Goal: Task Accomplishment & Management: Use online tool/utility

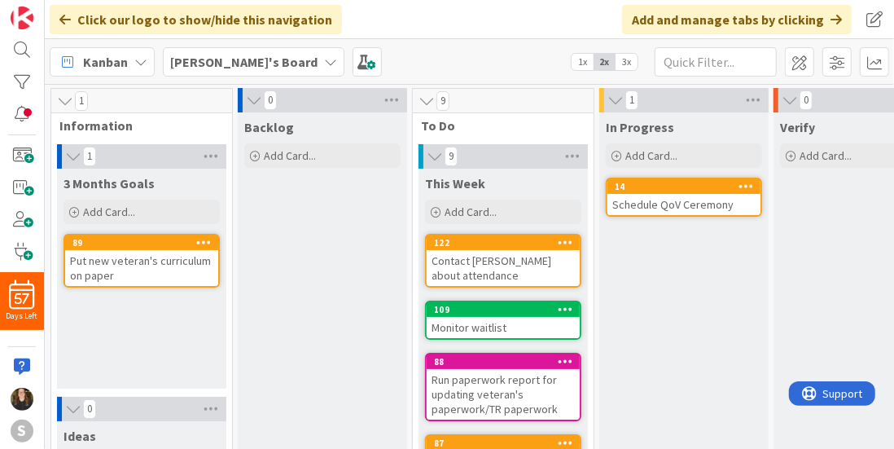
click at [324, 55] on icon at bounding box center [330, 61] width 13 height 13
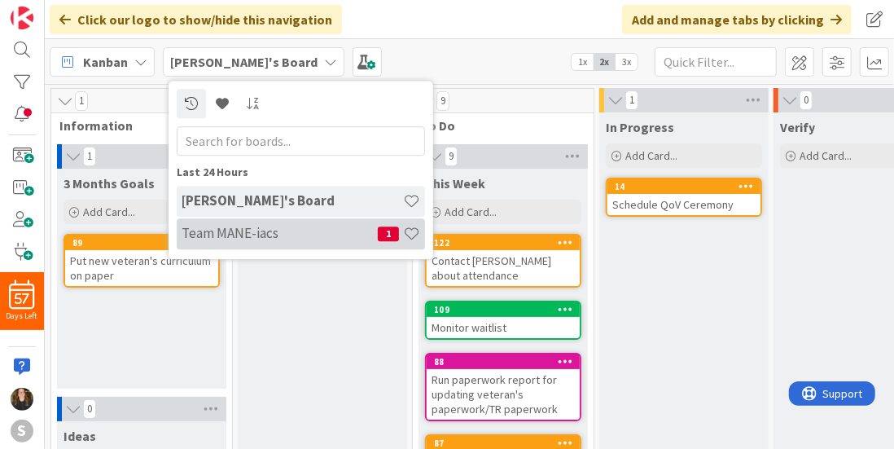
click at [242, 220] on div "Team MANE-iacs 1" at bounding box center [301, 233] width 248 height 31
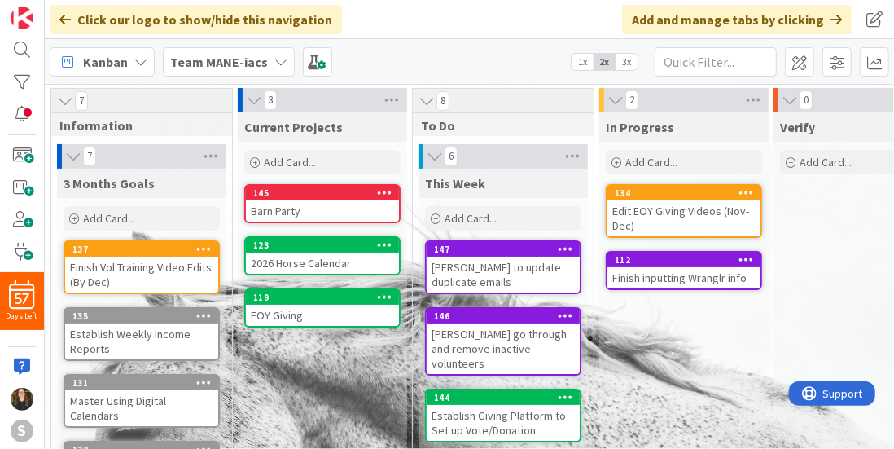
click at [392, 202] on div "Barn Party" at bounding box center [322, 210] width 153 height 21
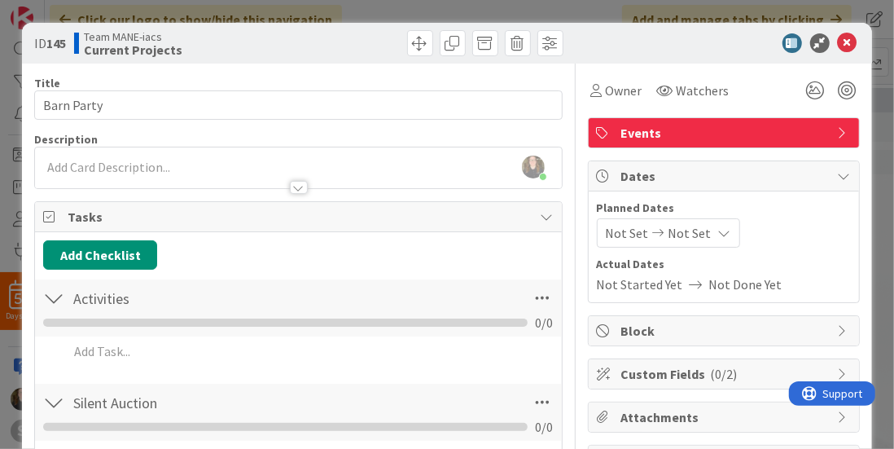
click at [54, 296] on div at bounding box center [53, 297] width 21 height 29
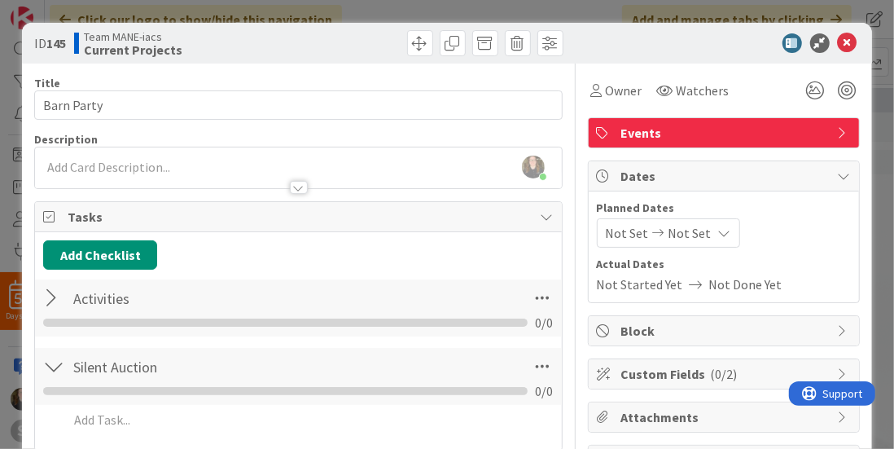
click at [53, 300] on div at bounding box center [53, 297] width 21 height 29
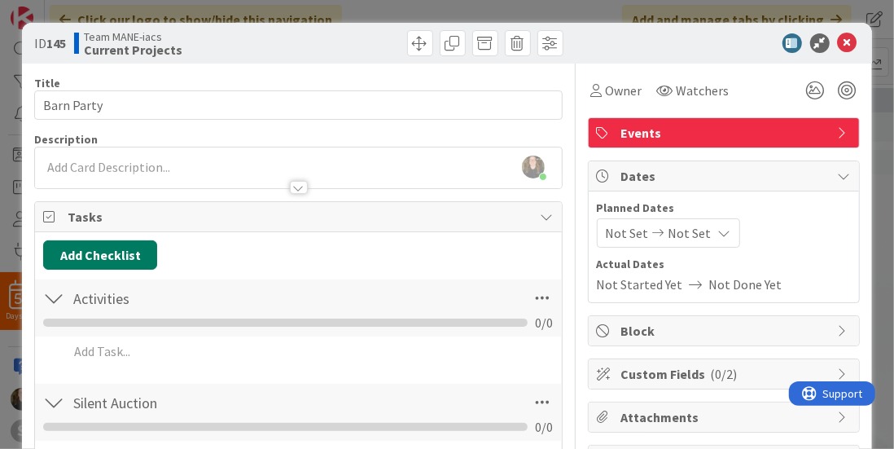
click at [116, 240] on button "Add Checklist" at bounding box center [100, 254] width 114 height 29
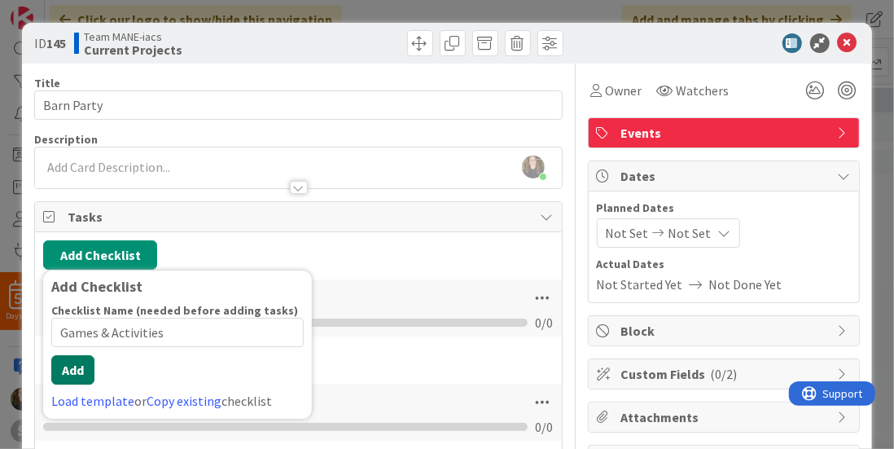
type input "Games & Activities"
click at [82, 377] on button "Add" at bounding box center [72, 369] width 43 height 29
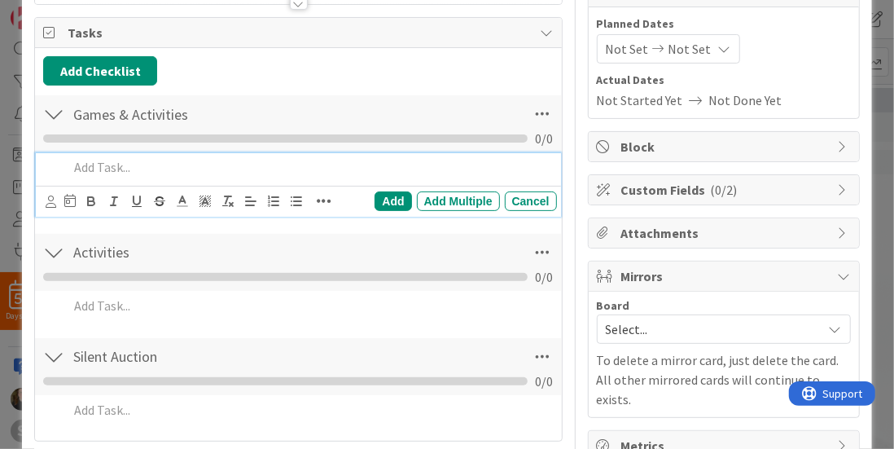
scroll to position [186, 0]
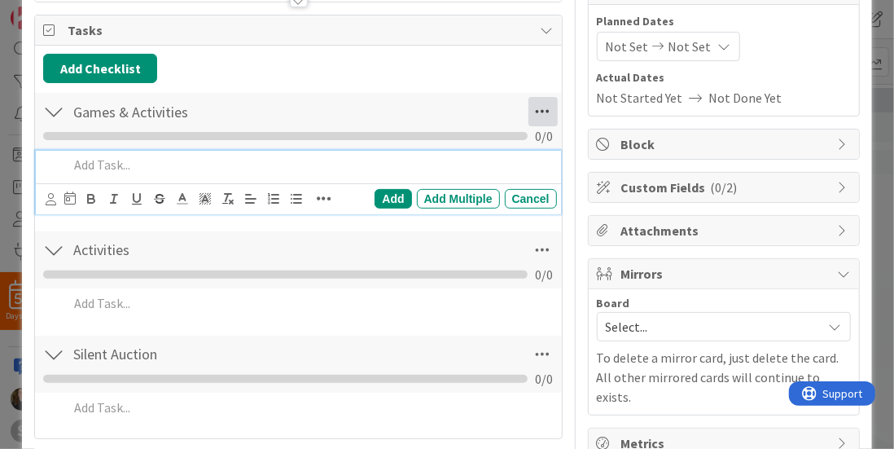
click at [537, 108] on icon at bounding box center [542, 111] width 29 height 29
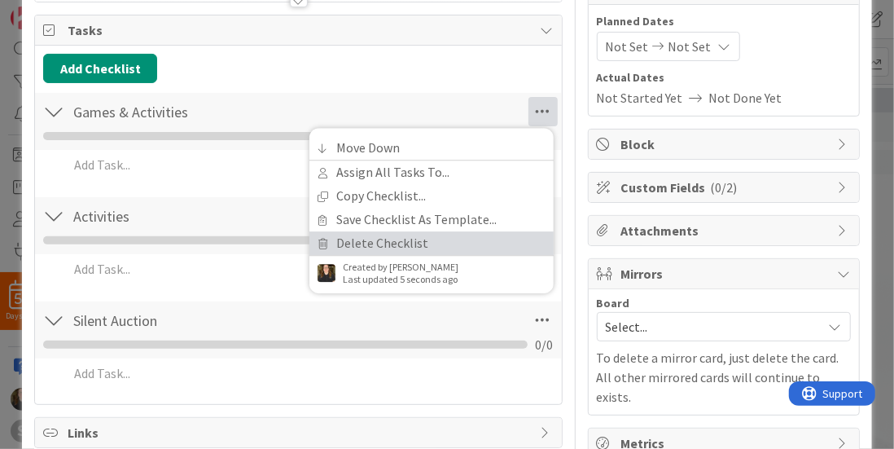
click at [366, 239] on link "Delete Checklist" at bounding box center [431, 243] width 244 height 24
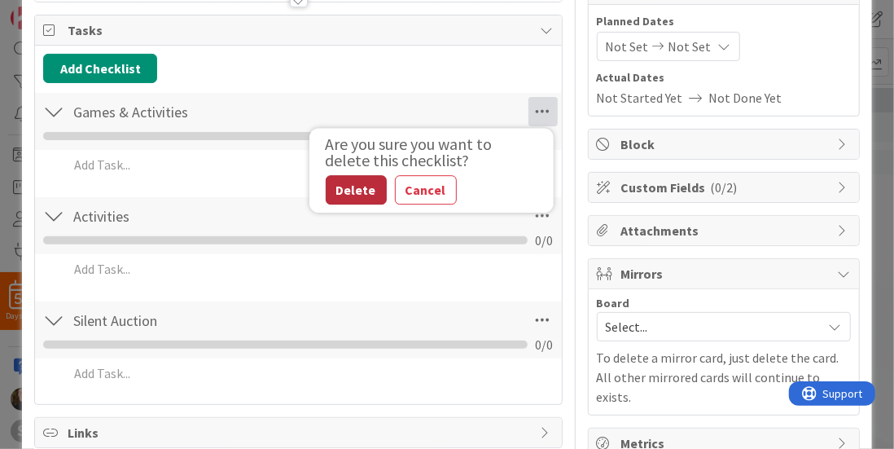
click at [360, 175] on button "Delete" at bounding box center [356, 189] width 61 height 29
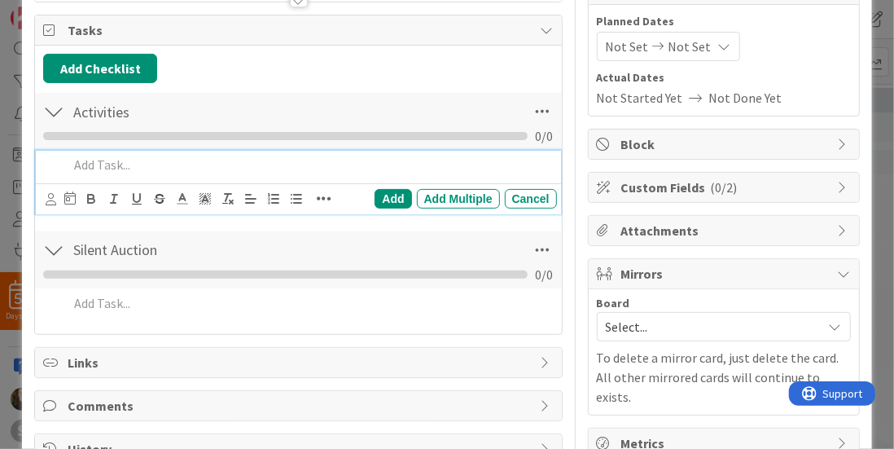
click at [127, 156] on p at bounding box center [308, 165] width 481 height 19
click at [375, 190] on div "Add" at bounding box center [393, 199] width 37 height 20
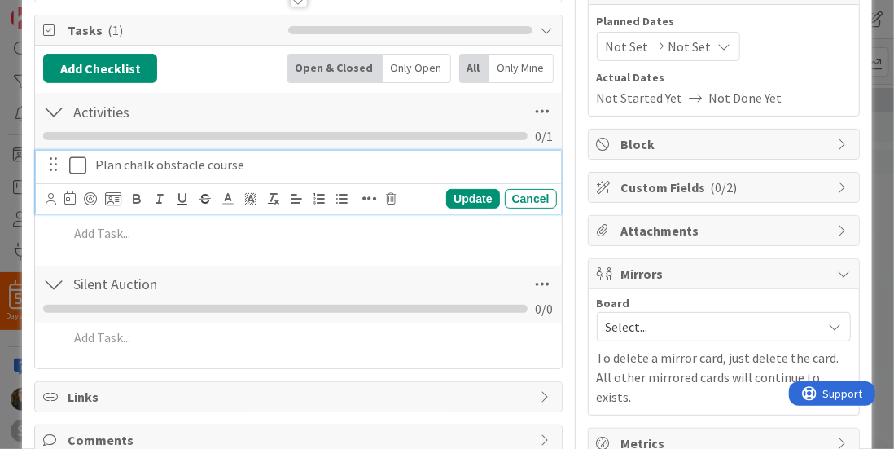
click at [415, 165] on p "Plan chalk obstacle course" at bounding box center [322, 165] width 455 height 19
click at [44, 196] on div "Update Cancel" at bounding box center [298, 198] width 524 height 31
click at [55, 198] on icon at bounding box center [51, 199] width 11 height 12
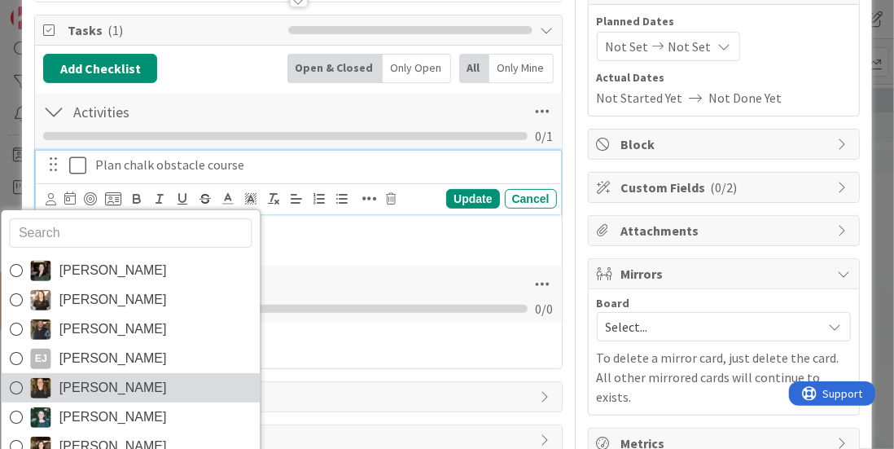
click at [72, 375] on span "Kara Price" at bounding box center [112, 387] width 107 height 24
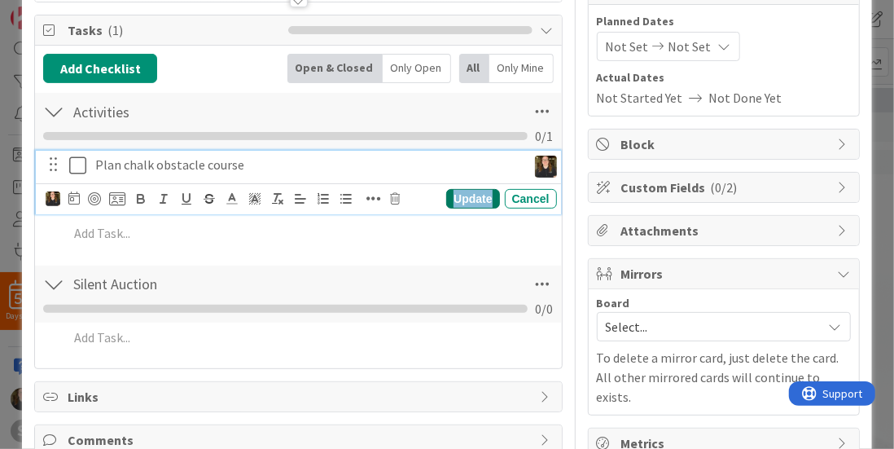
click at [457, 198] on div "Update" at bounding box center [472, 199] width 53 height 20
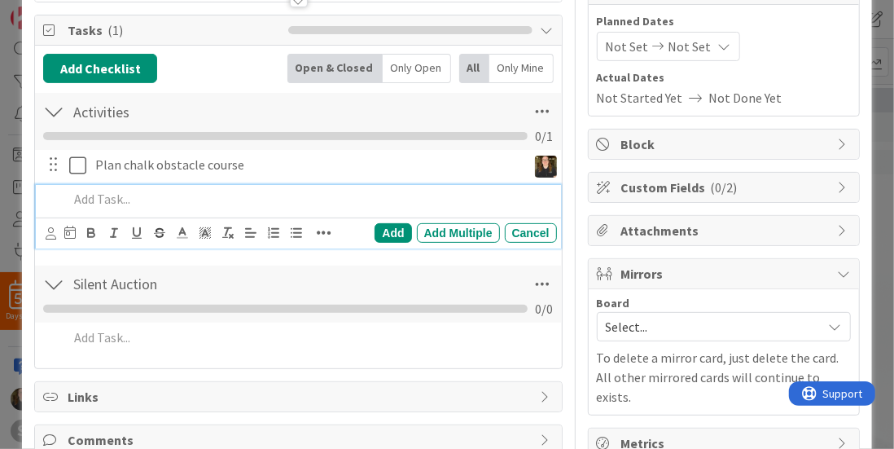
click at [186, 205] on p at bounding box center [308, 199] width 481 height 19
click at [382, 226] on div "Add" at bounding box center [393, 233] width 37 height 20
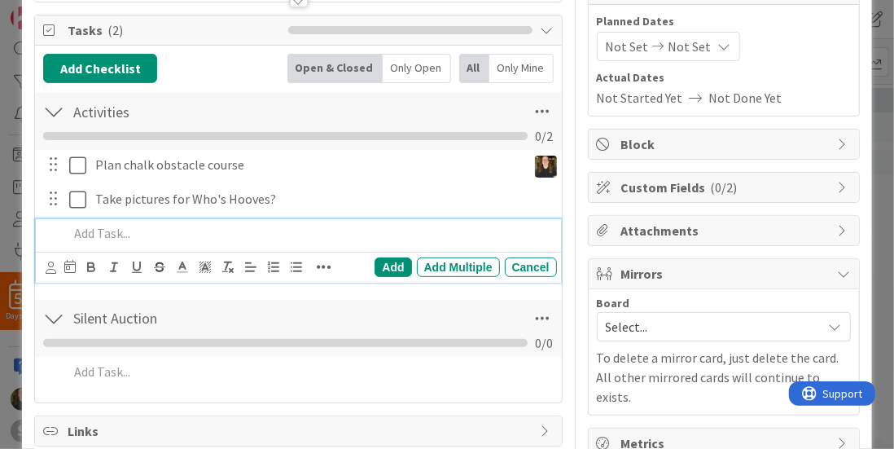
click at [204, 226] on p at bounding box center [308, 233] width 481 height 19
click at [165, 233] on p "Take pictures for what the blazes?" at bounding box center [308, 233] width 481 height 19
click at [214, 229] on p "Take pictures for What the blazes?" at bounding box center [308, 233] width 481 height 19
click at [215, 229] on p "Take pictures for What the blazes?" at bounding box center [308, 233] width 481 height 19
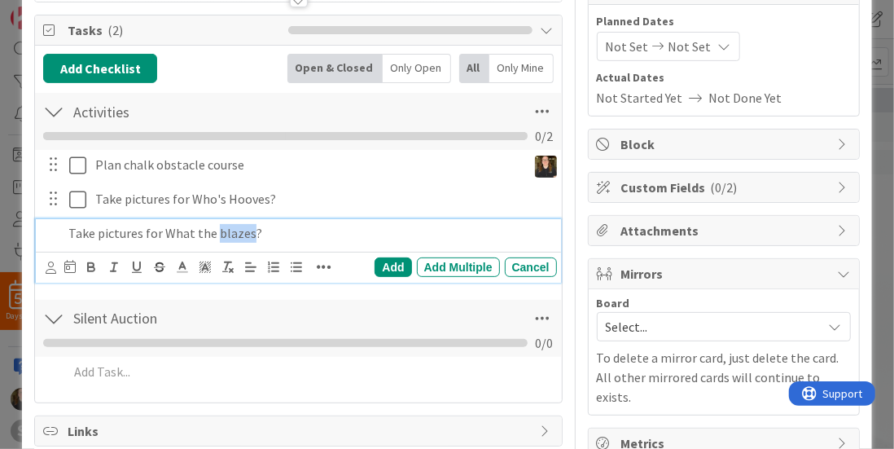
click at [215, 229] on p "Take pictures for What the blazes?" at bounding box center [308, 233] width 481 height 19
click at [388, 271] on div "Add" at bounding box center [393, 267] width 37 height 20
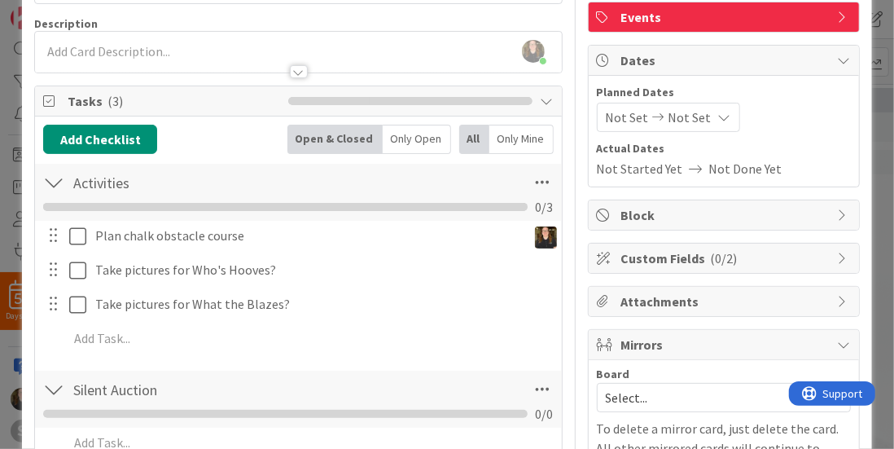
scroll to position [112, 0]
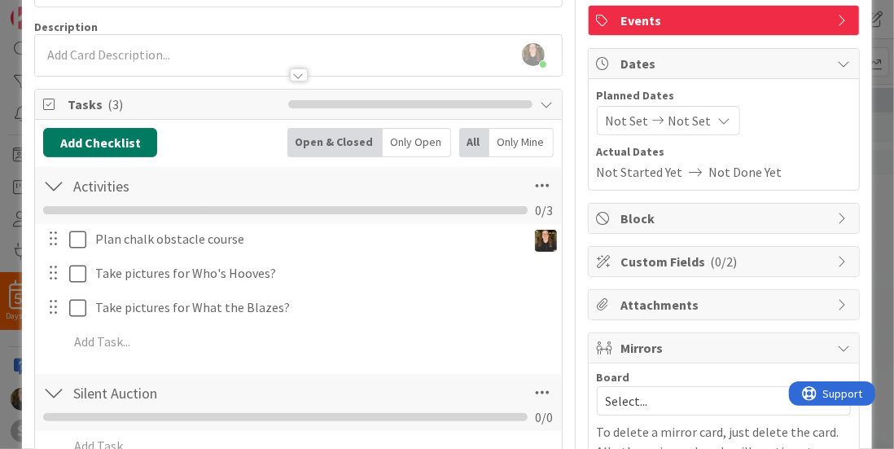
click at [142, 129] on button "Add Checklist" at bounding box center [100, 142] width 114 height 29
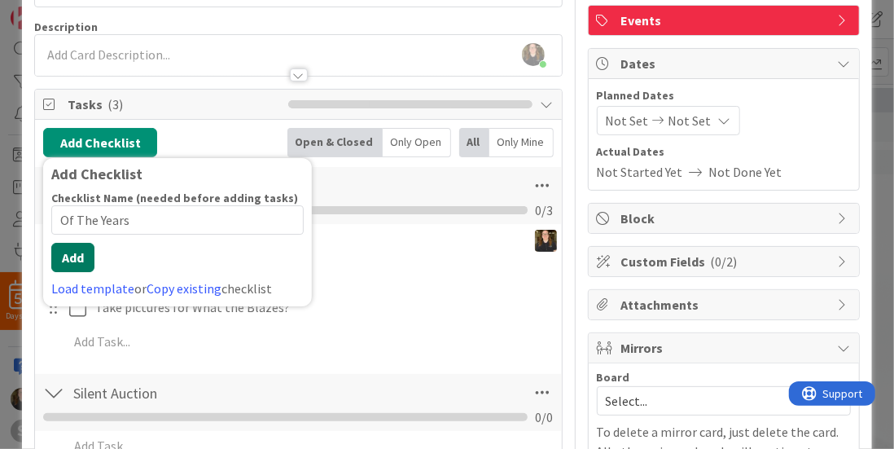
type input "Of The Years"
click at [72, 276] on div "Checklist Name (needed before adding tasks) 12 / 64 Of The Years Add Load templ…" at bounding box center [177, 244] width 252 height 107
click at [73, 258] on button "Add" at bounding box center [72, 257] width 43 height 29
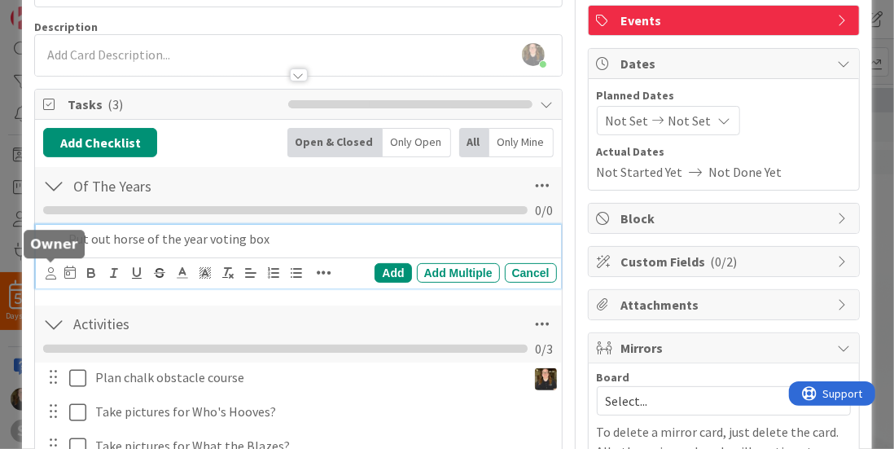
click at [50, 271] on icon at bounding box center [51, 273] width 11 height 12
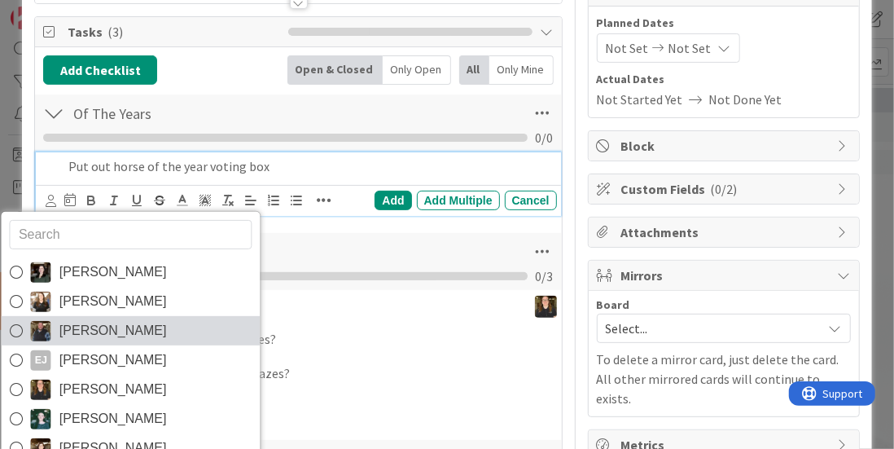
scroll to position [199, 0]
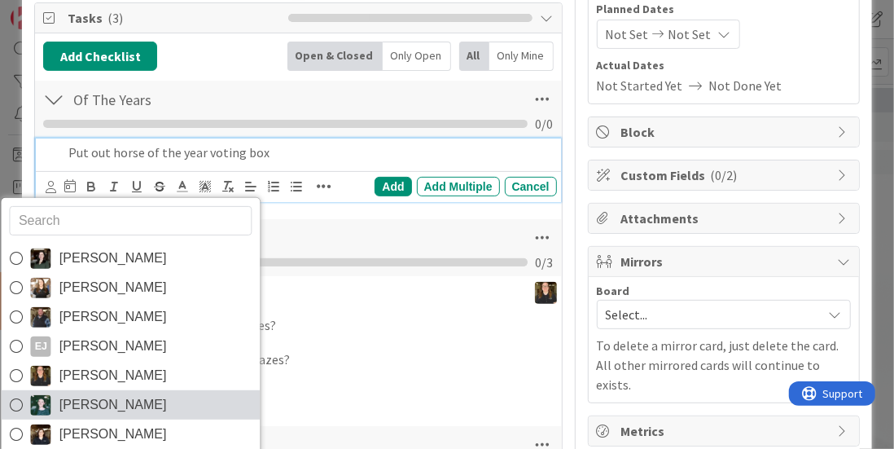
click at [88, 392] on span "Kayli Martin" at bounding box center [112, 404] width 107 height 24
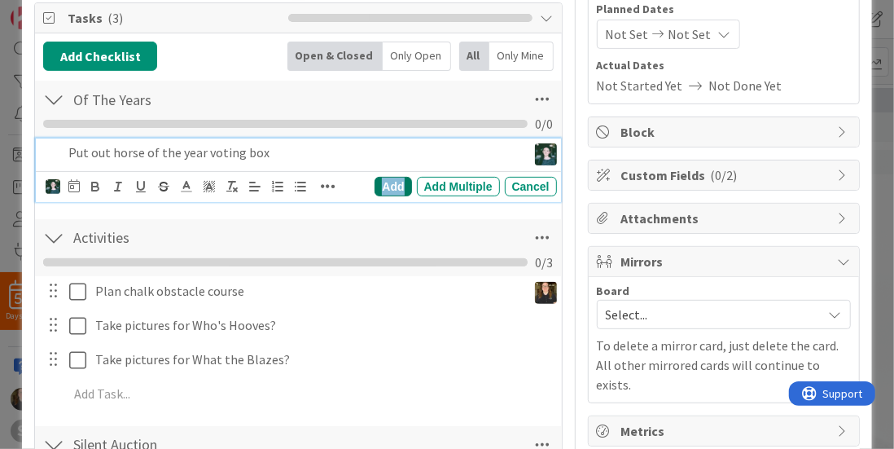
click at [389, 188] on div "Add" at bounding box center [393, 187] width 37 height 20
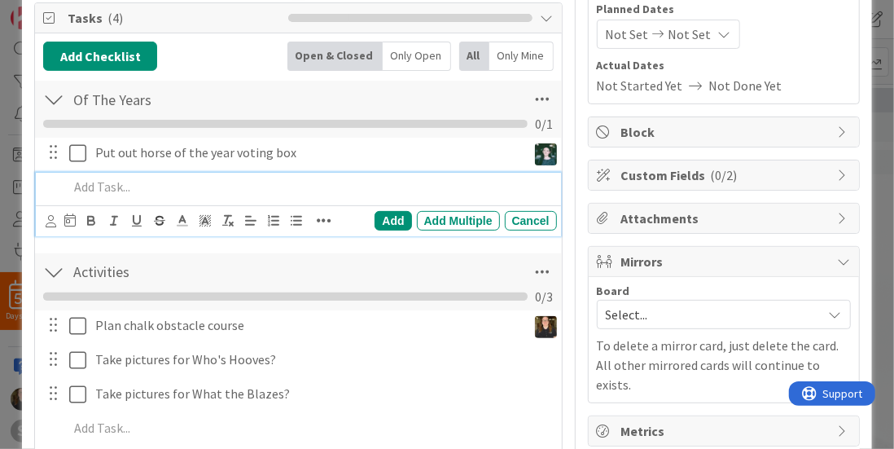
click at [146, 186] on p at bounding box center [308, 187] width 481 height 19
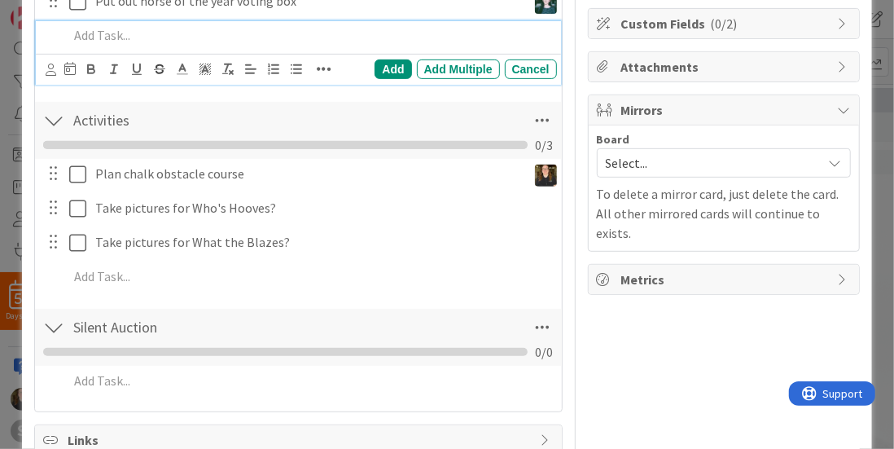
scroll to position [208, 0]
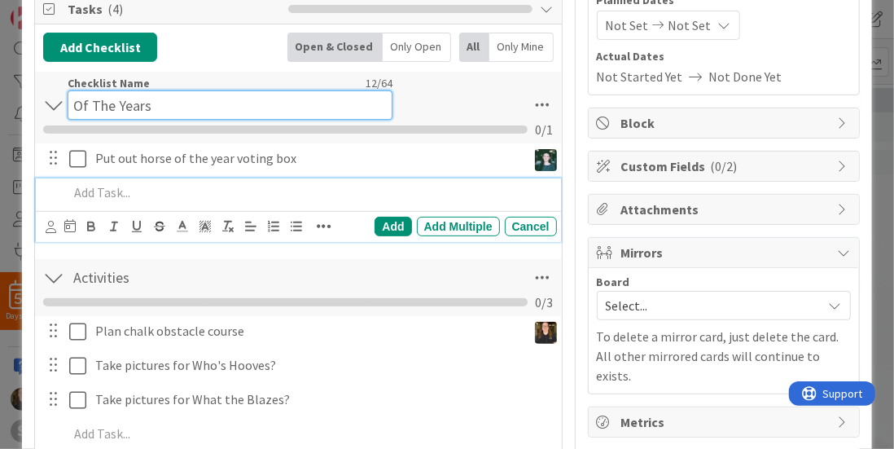
click at [164, 92] on input "Of The Years" at bounding box center [230, 104] width 325 height 29
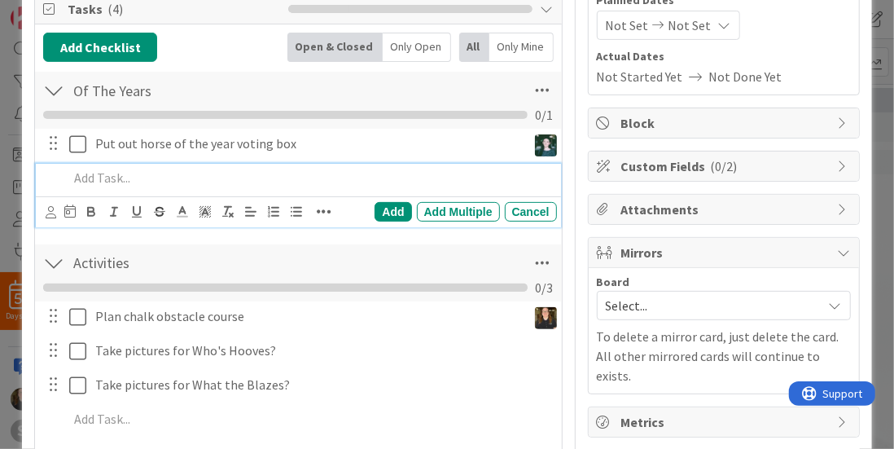
click at [134, 196] on div "Angela Bartlett Brittany Ferrell Chris Cannon EJ Emily Justus Kara Price Kayli …" at bounding box center [298, 196] width 524 height 64
click at [129, 173] on p at bounding box center [308, 178] width 481 height 19
click at [47, 206] on icon at bounding box center [51, 212] width 11 height 12
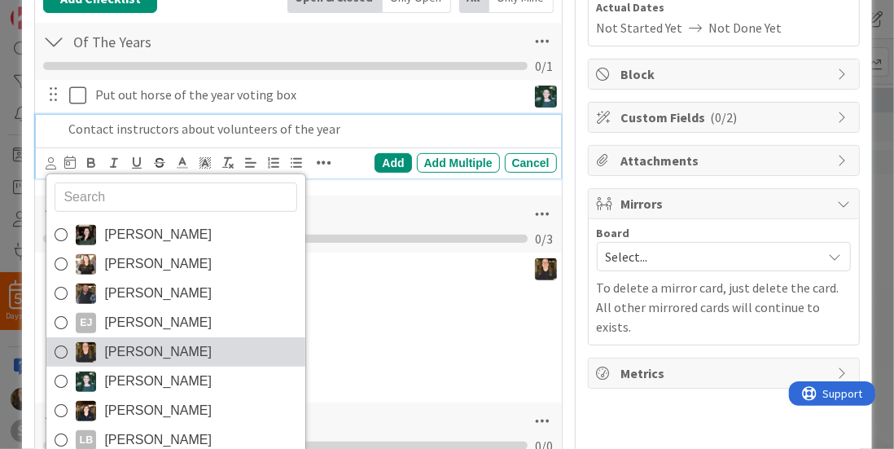
scroll to position [379, 0]
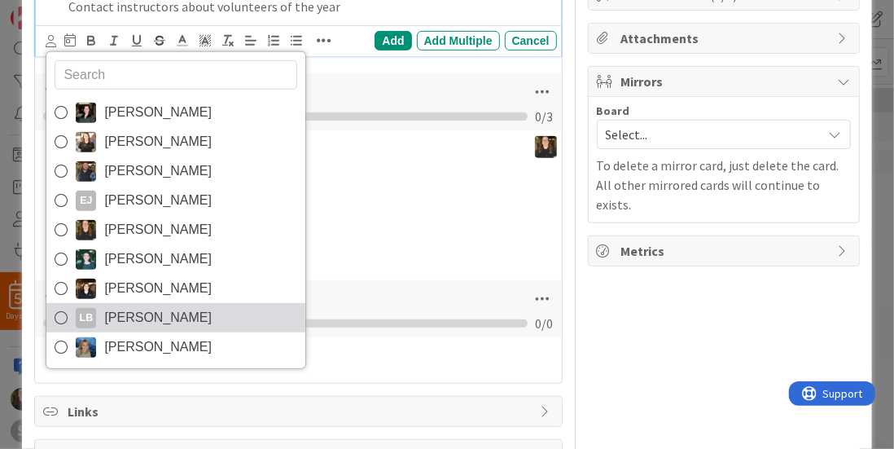
click at [128, 323] on span "Lisa Bell" at bounding box center [157, 317] width 107 height 24
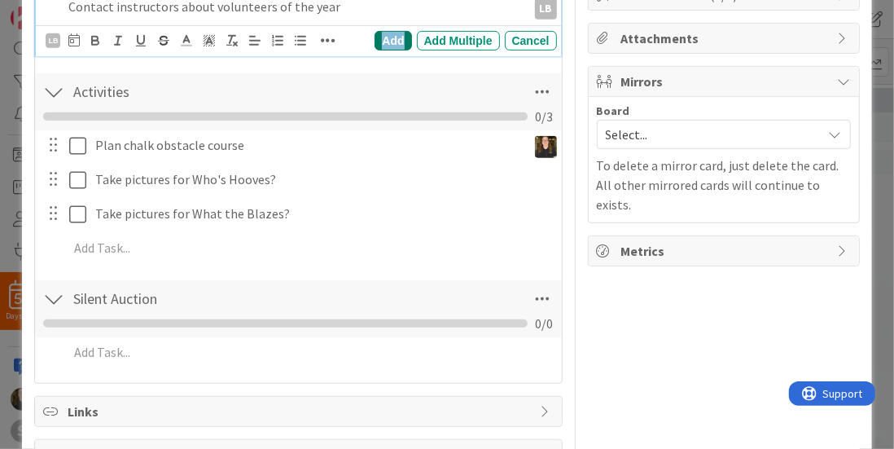
click at [395, 33] on div "Add" at bounding box center [393, 41] width 37 height 20
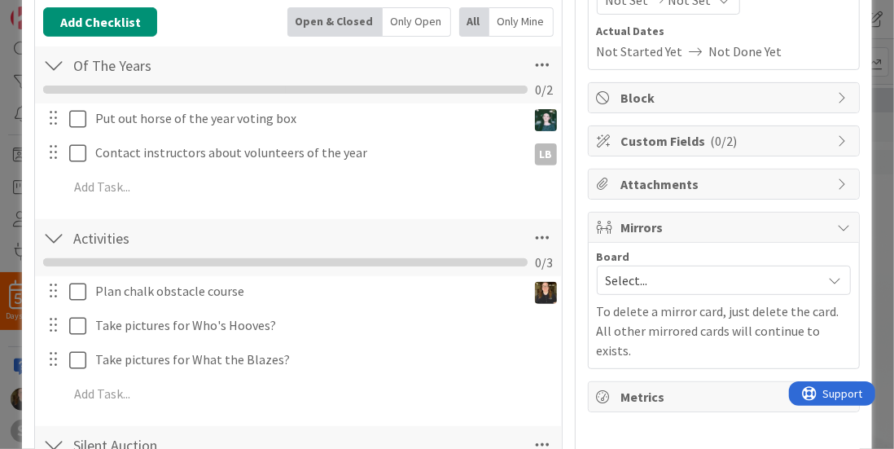
scroll to position [232, 0]
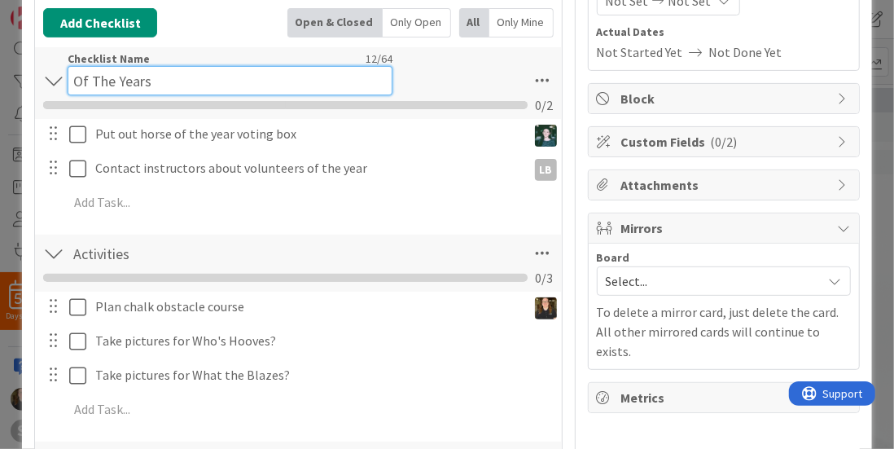
click at [174, 71] on input "Of The Years" at bounding box center [230, 80] width 325 height 29
type input "O"
type input "Awards"
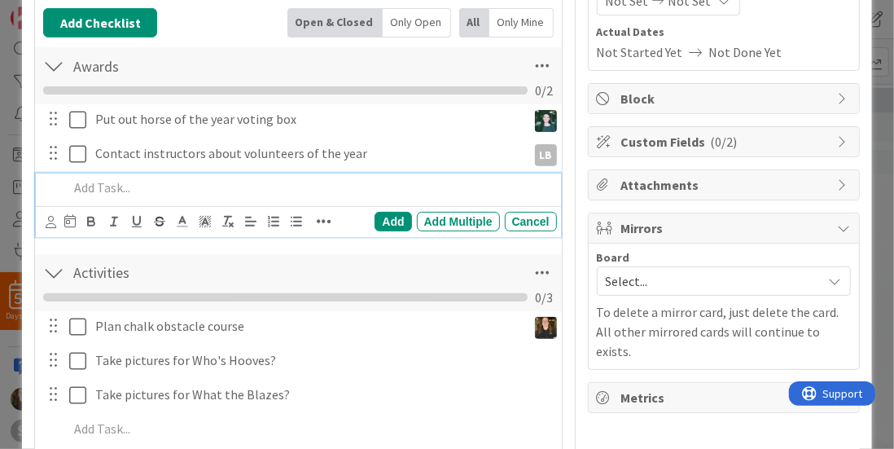
click at [160, 203] on div "Angela Bartlett Brittany Ferrell Chris Cannon EJ Emily Justus Kara Price Kayli …" at bounding box center [298, 205] width 524 height 64
click at [160, 206] on div "Angela Bartlett Brittany Ferrell Chris Cannon EJ Emily Justus Kara Price Kayli …" at bounding box center [298, 221] width 524 height 31
click at [2, 369] on div "ID 145 Team MANE-iacs Current Projects Title 10 / 128 Barn Party Description Ka…" at bounding box center [447, 224] width 894 height 449
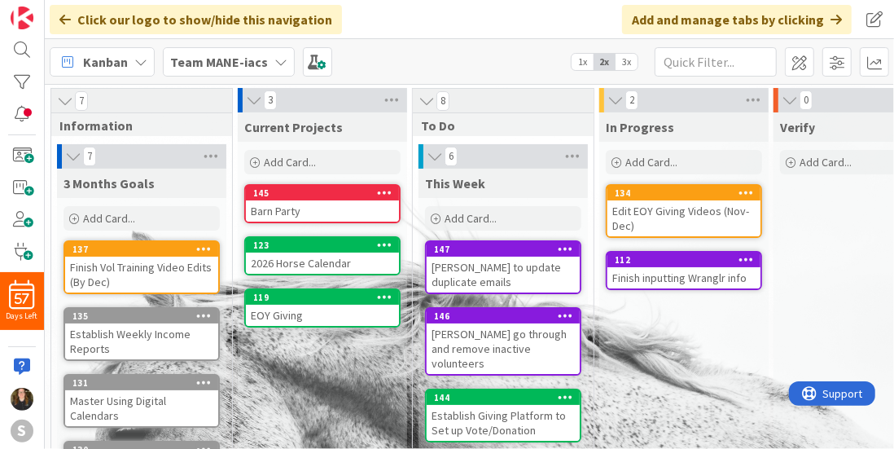
click at [321, 201] on div "Barn Party" at bounding box center [322, 210] width 153 height 21
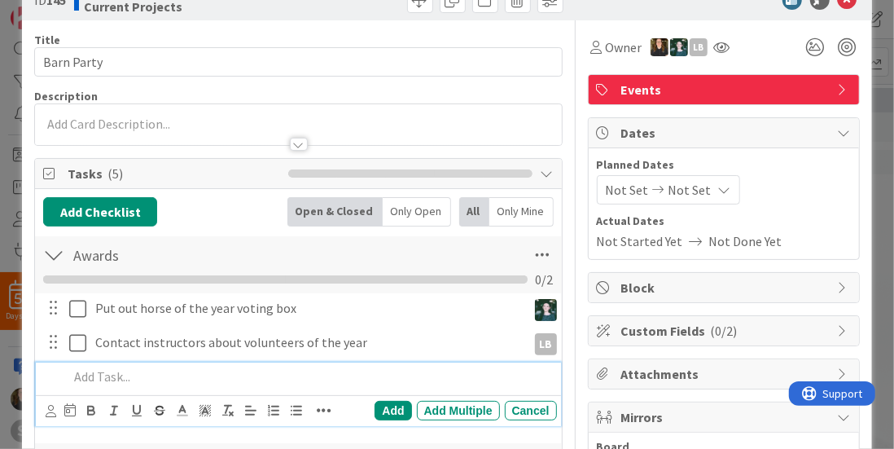
click at [122, 367] on p at bounding box center [308, 376] width 481 height 19
click at [375, 406] on div "Add" at bounding box center [393, 411] width 37 height 20
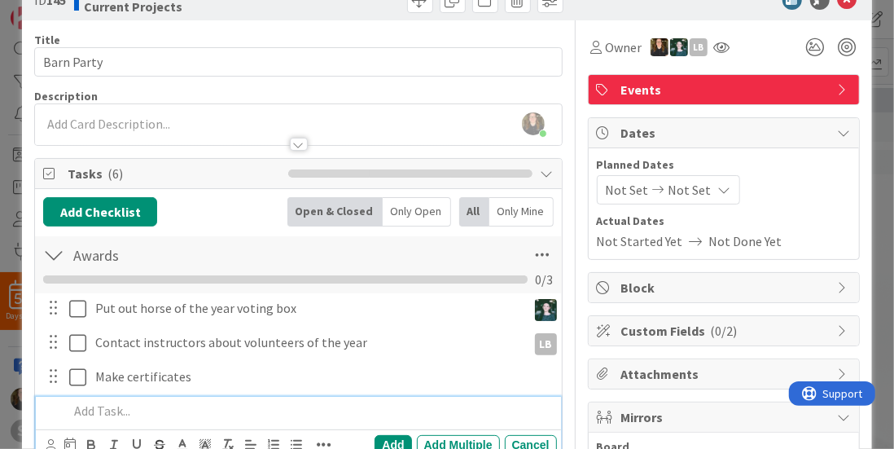
click at [252, 418] on div at bounding box center [309, 411] width 494 height 29
click at [395, 441] on div "Add" at bounding box center [393, 445] width 37 height 20
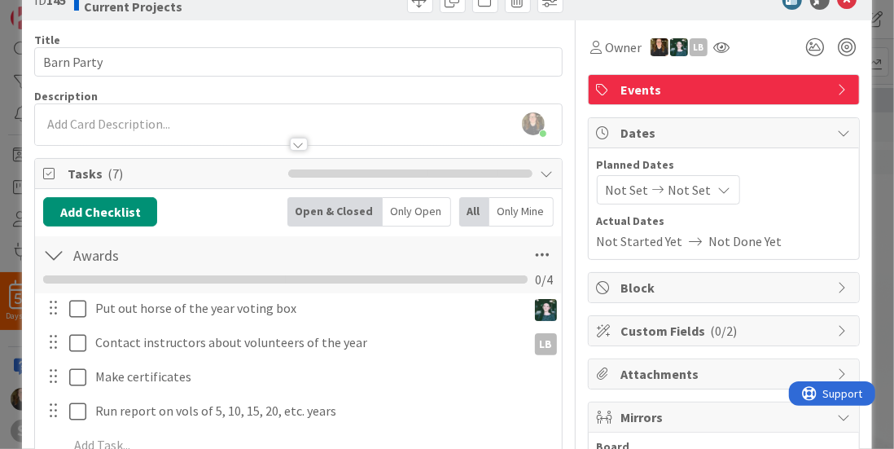
scroll to position [106, 0]
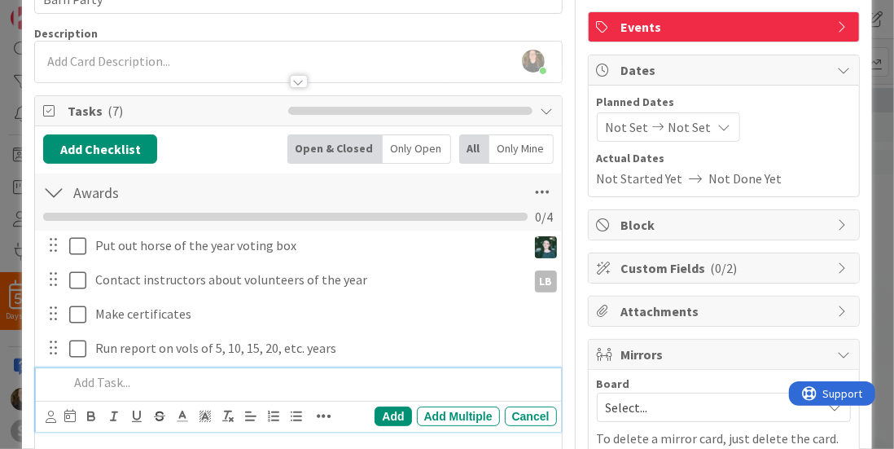
click at [106, 380] on p at bounding box center [308, 382] width 481 height 19
click at [375, 408] on div "Add" at bounding box center [393, 416] width 37 height 20
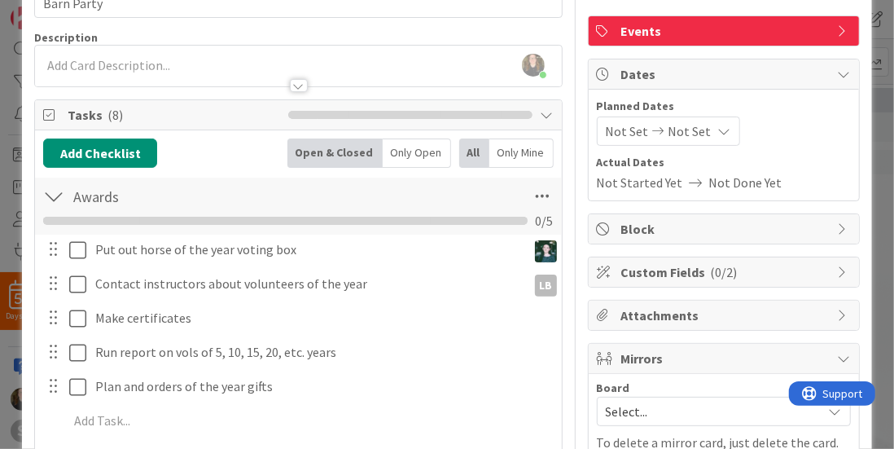
scroll to position [134, 0]
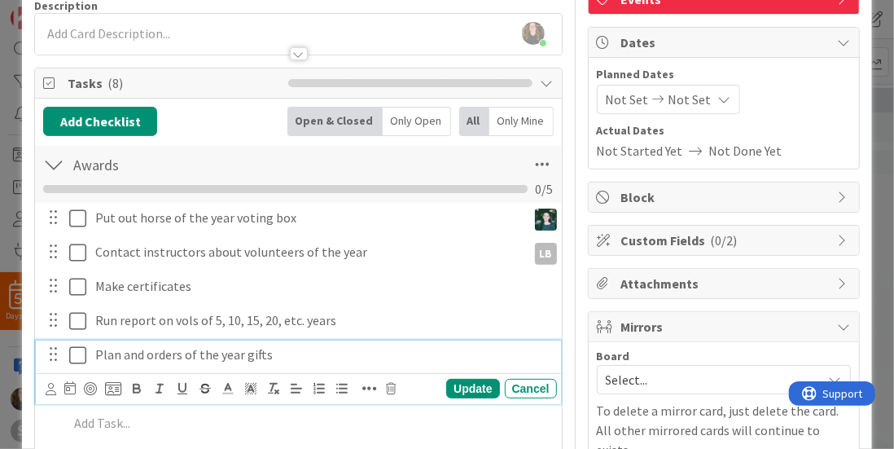
click at [318, 353] on p "Plan and orders of the year gifts" at bounding box center [322, 354] width 455 height 19
click at [49, 392] on div at bounding box center [51, 388] width 11 height 18
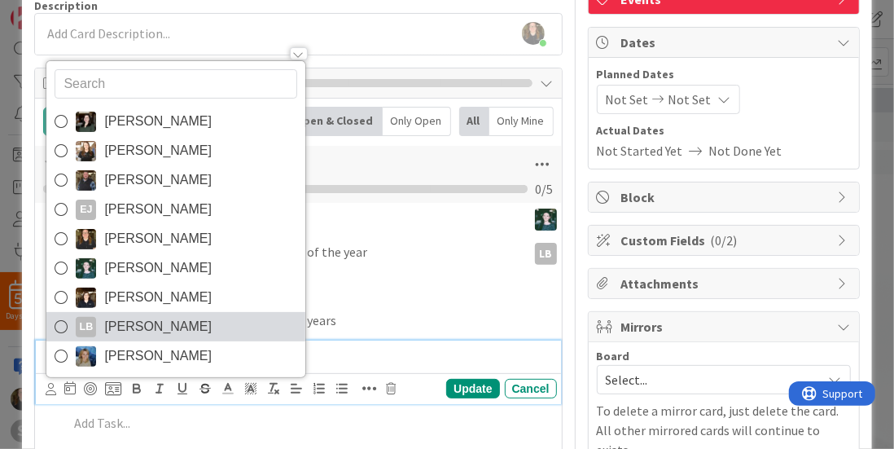
click at [90, 313] on link "LB Lisa Bell" at bounding box center [175, 326] width 259 height 29
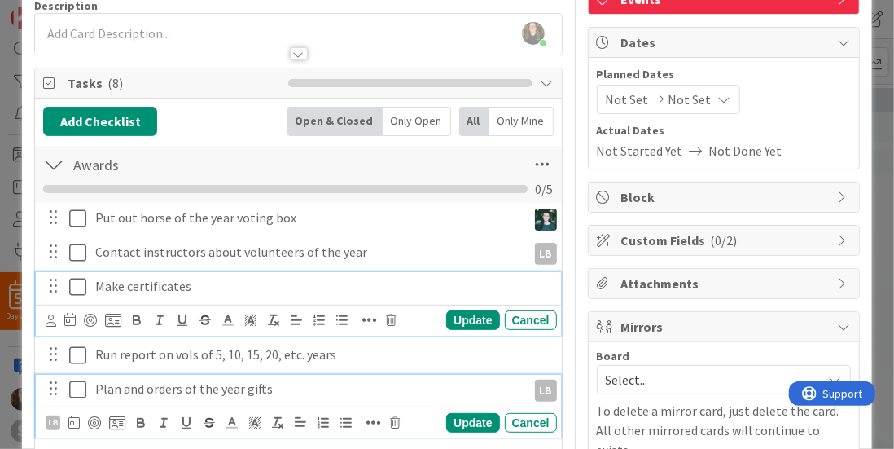
click at [336, 286] on p "Make certificates" at bounding box center [322, 286] width 455 height 19
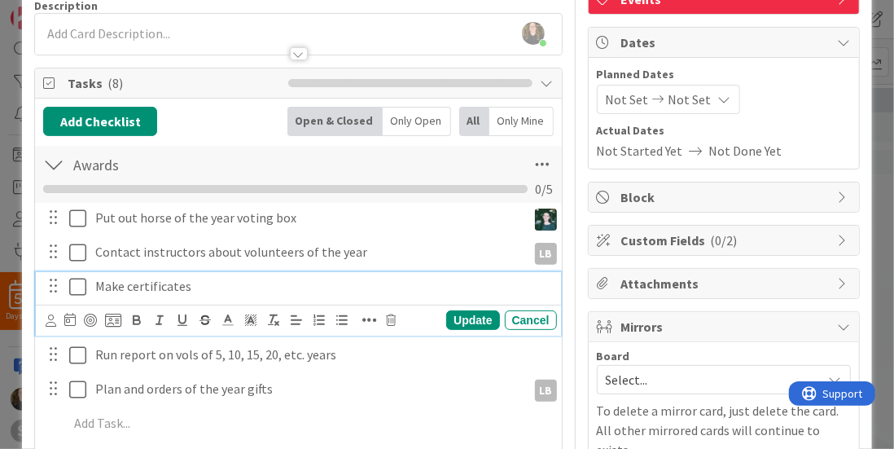
click at [60, 317] on div at bounding box center [84, 320] width 76 height 20
click at [59, 317] on div at bounding box center [84, 320] width 76 height 20
click at [50, 317] on icon at bounding box center [51, 320] width 11 height 12
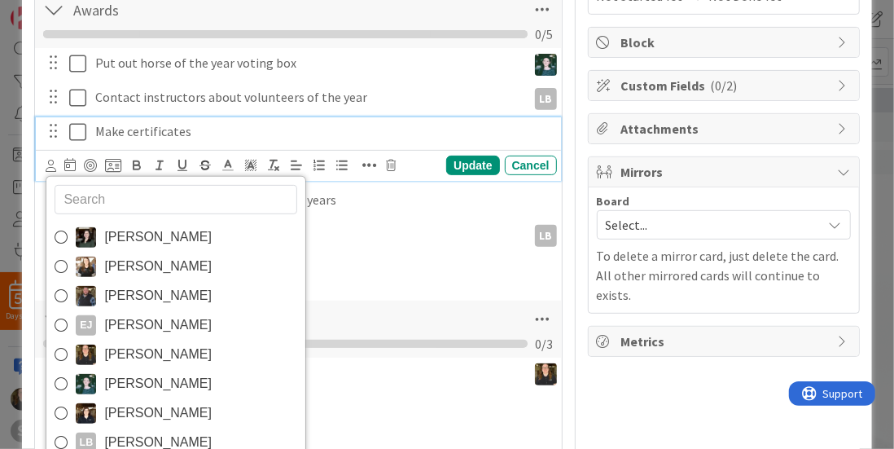
scroll to position [396, 0]
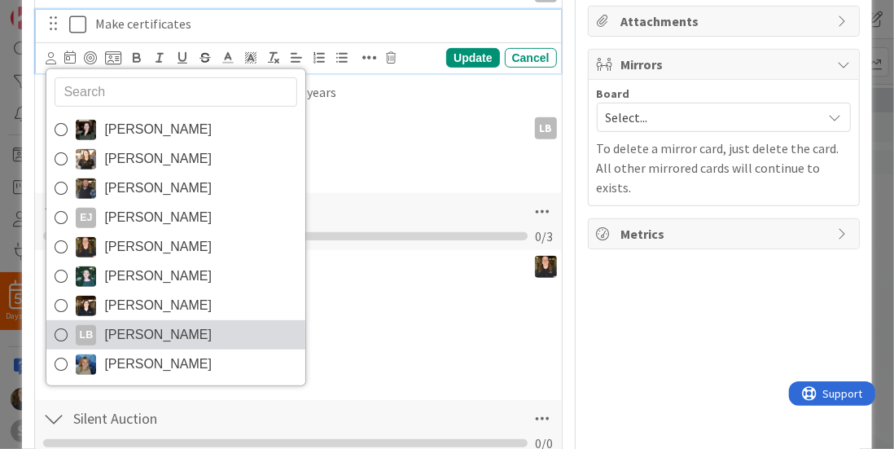
click at [153, 341] on link "LB Lisa Bell" at bounding box center [175, 334] width 259 height 29
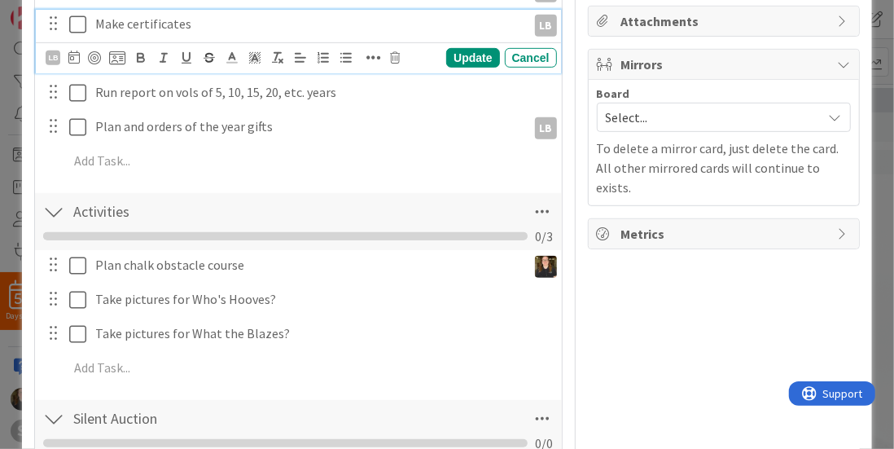
scroll to position [327, 0]
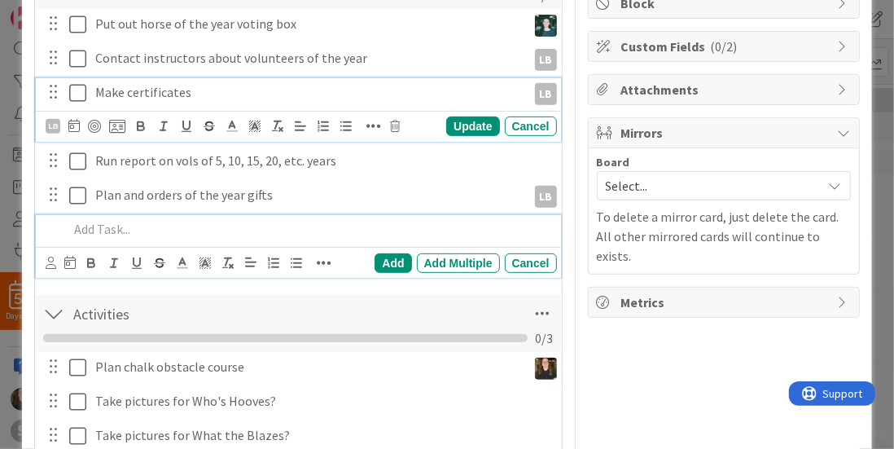
drag, startPoint x: 254, startPoint y: 238, endPoint x: 142, endPoint y: 138, distance: 150.0
click at [142, 138] on div "Put out horse of the year voting box Update Cancel Contact instructors about vo…" at bounding box center [298, 146] width 510 height 274
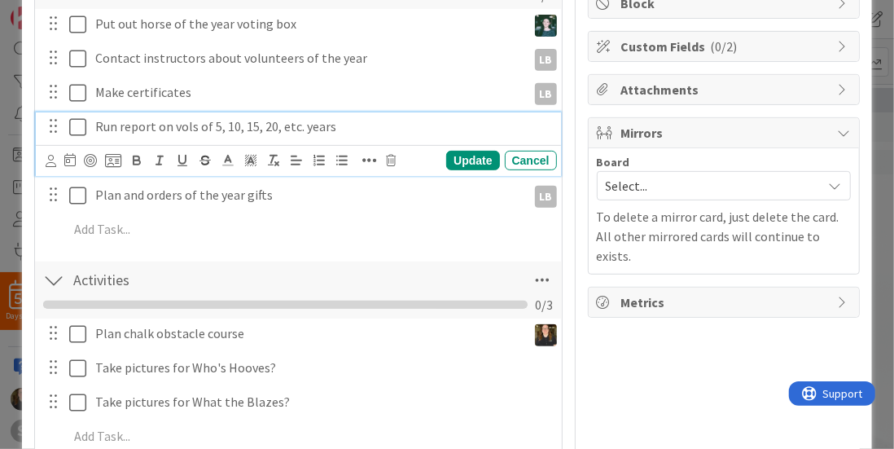
click at [323, 112] on div "Run report on vols of 5, 10, 15, 20, etc. years" at bounding box center [323, 126] width 468 height 29
click at [52, 157] on icon at bounding box center [51, 161] width 11 height 12
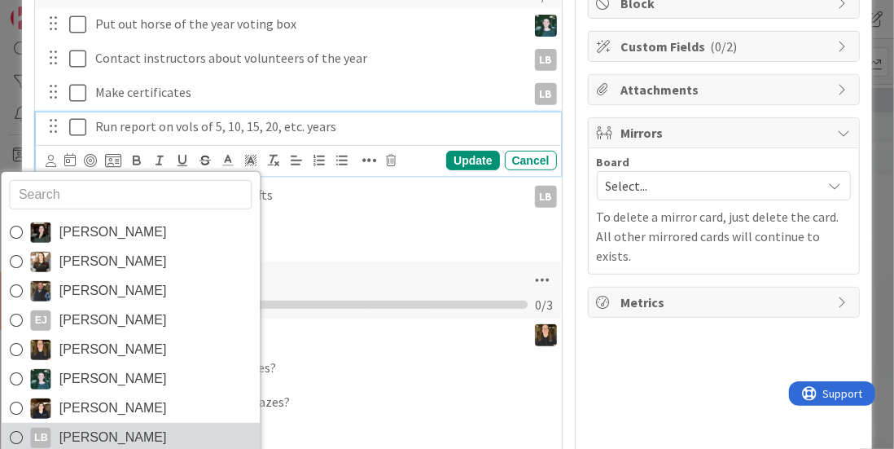
click at [77, 432] on span "Lisa Bell" at bounding box center [112, 437] width 107 height 24
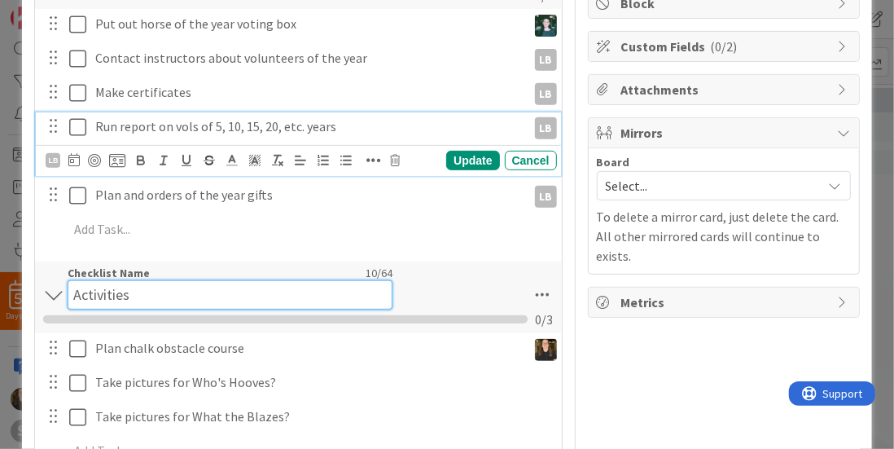
click at [362, 265] on div "Checklist Name 10 / 64 Activities" at bounding box center [230, 287] width 325 height 44
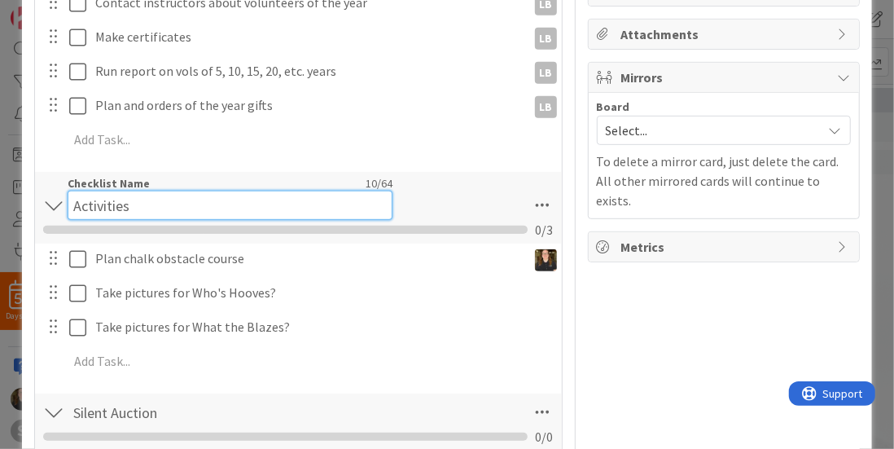
scroll to position [349, 0]
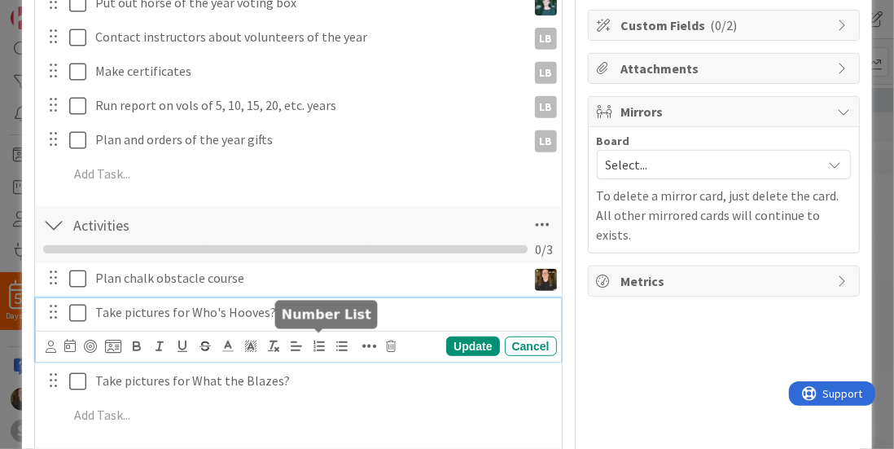
click at [308, 333] on div "Take pictures for Who's Hooves? Update Cancel" at bounding box center [298, 330] width 524 height 64
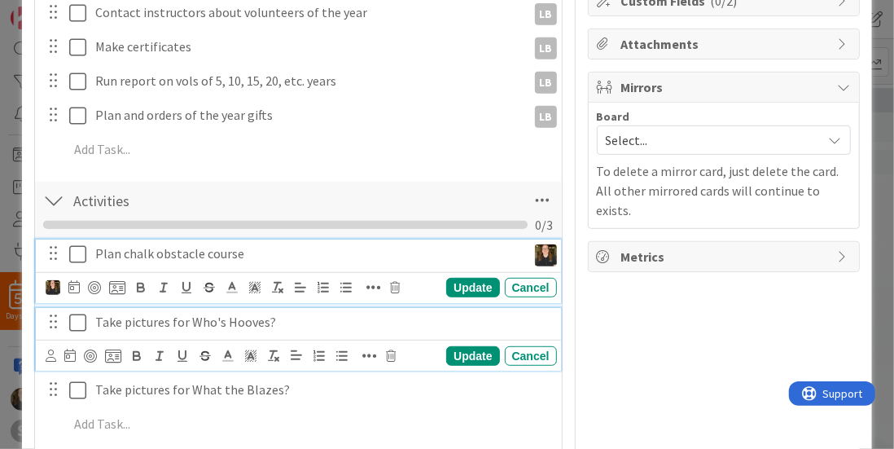
scroll to position [372, 0]
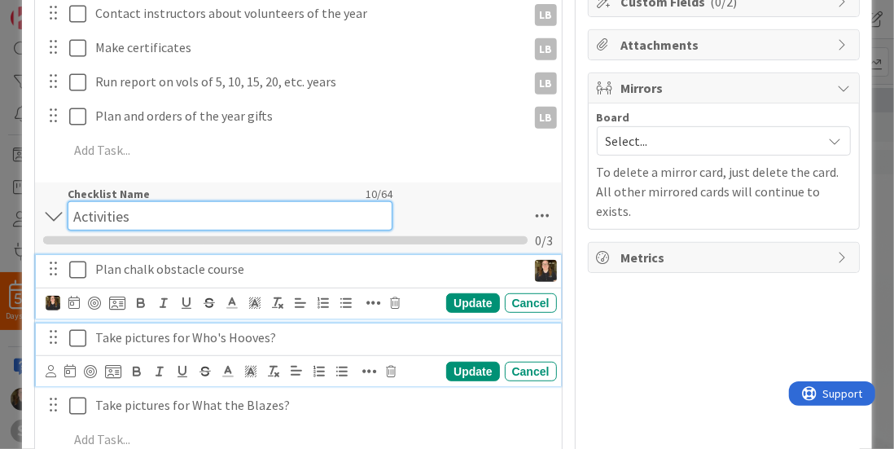
drag, startPoint x: 423, startPoint y: 281, endPoint x: 229, endPoint y: 192, distance: 213.9
click at [229, 192] on div "Checklist Name 10 / 64 Activities" at bounding box center [230, 208] width 325 height 44
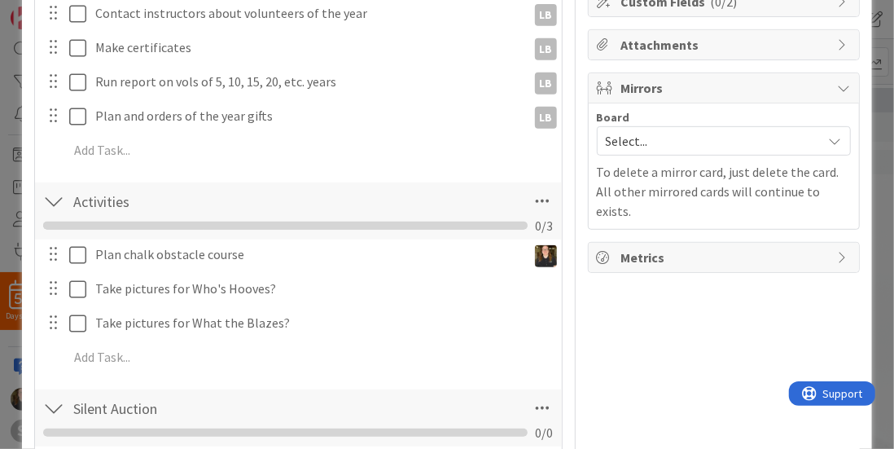
click at [433, 200] on div "Activities Checklist Name 10 / 64 Activities 0 / 3" at bounding box center [298, 210] width 526 height 57
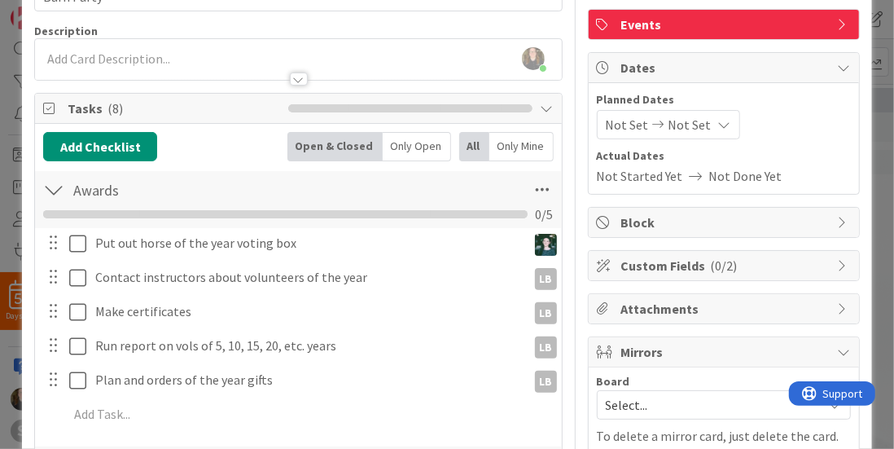
scroll to position [107, 0]
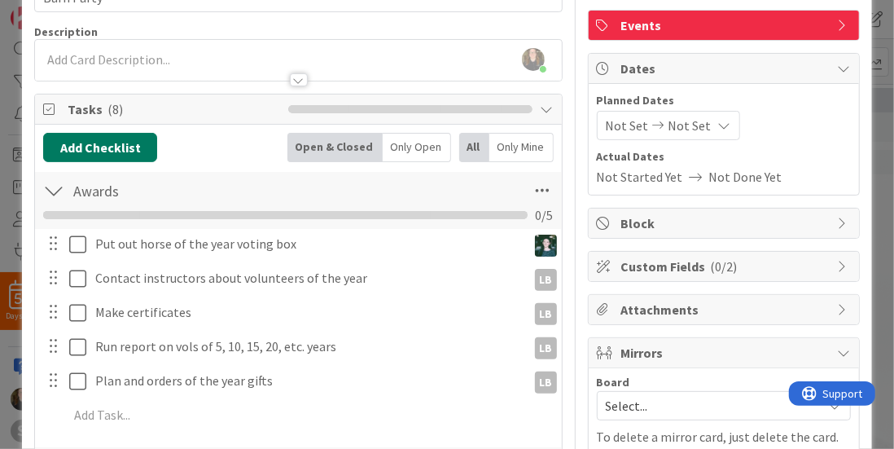
click at [78, 139] on button "Add Checklist" at bounding box center [100, 147] width 114 height 29
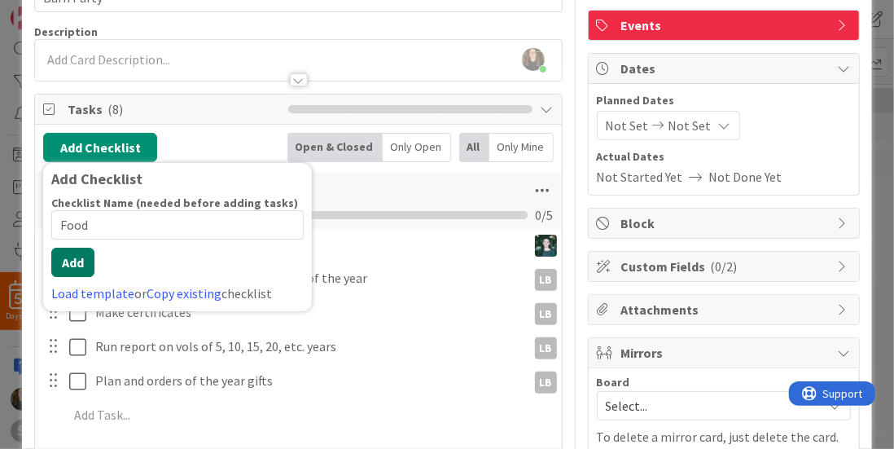
type input "Food"
click at [68, 268] on button "Add" at bounding box center [72, 262] width 43 height 29
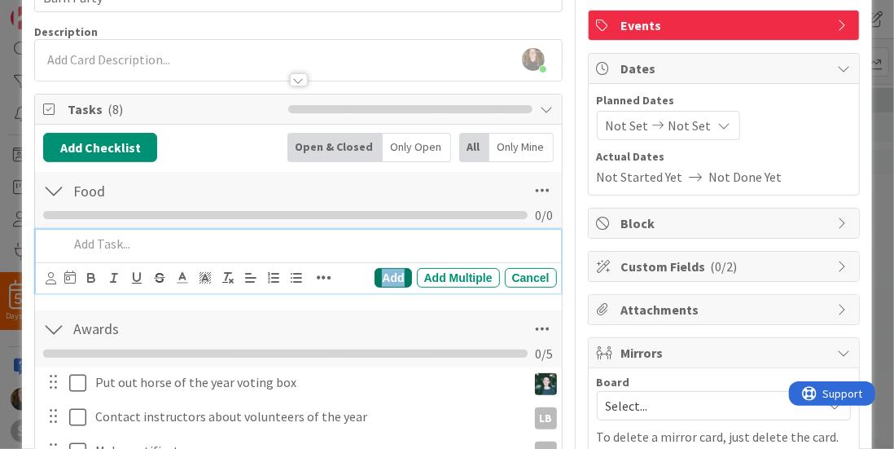
click at [384, 272] on div "Add" at bounding box center [393, 278] width 37 height 20
click at [176, 243] on p at bounding box center [308, 244] width 481 height 19
click at [382, 272] on div "Add" at bounding box center [393, 278] width 37 height 20
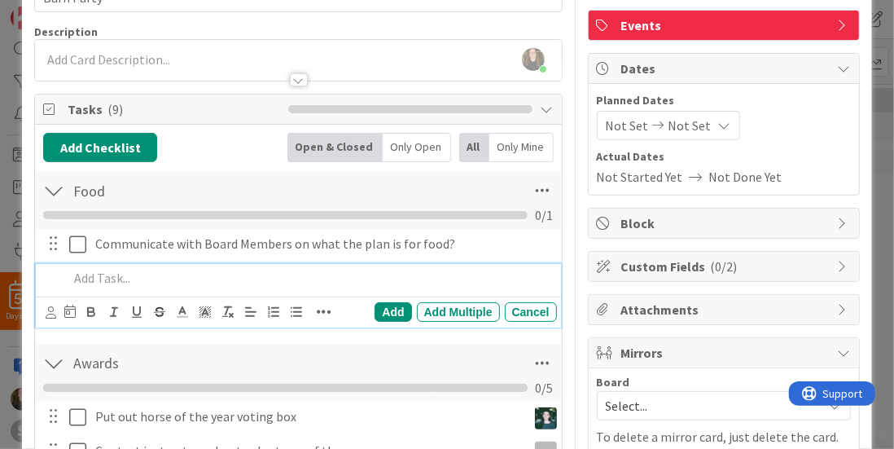
click at [211, 282] on p at bounding box center [308, 278] width 481 height 19
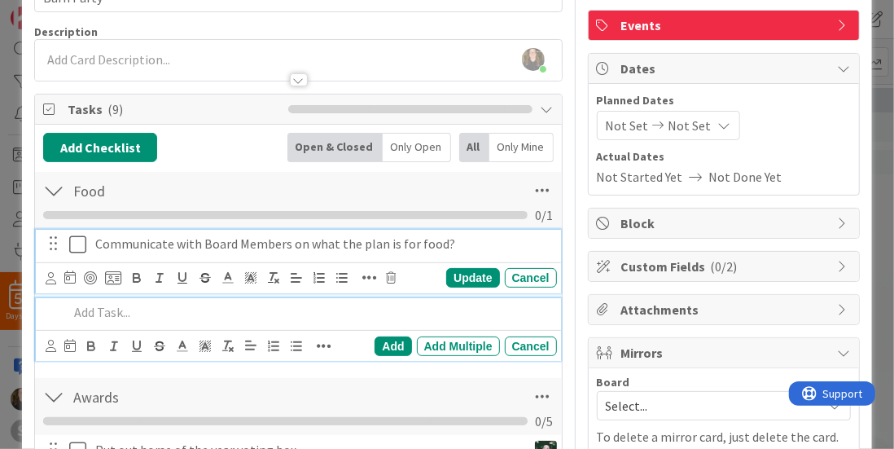
click at [483, 237] on p "Communicate with Board Members on what the plan is for food?" at bounding box center [322, 244] width 455 height 19
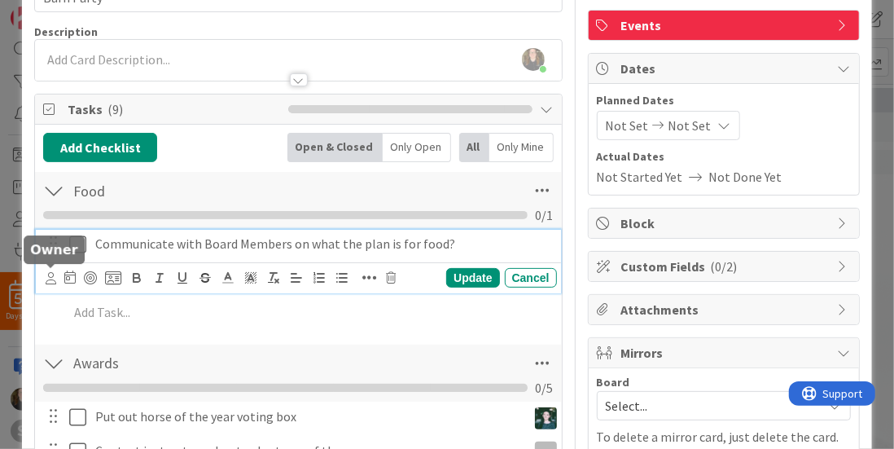
click at [48, 278] on icon at bounding box center [51, 278] width 11 height 12
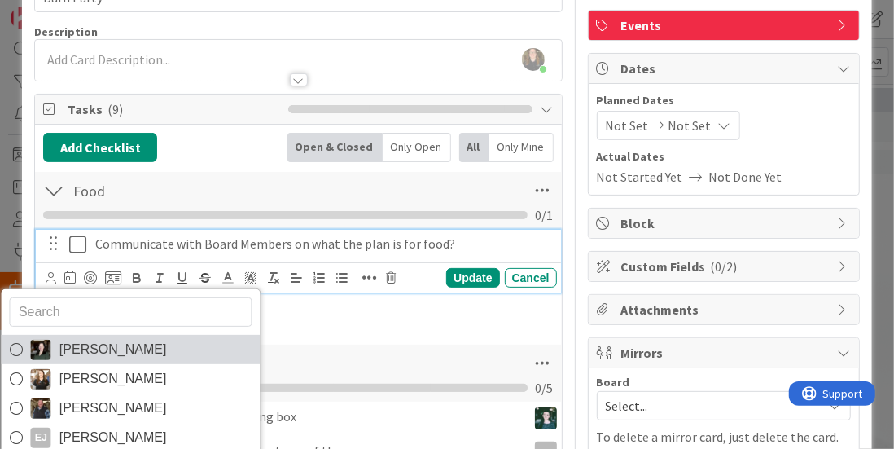
click at [72, 351] on span "Angela Bartlett" at bounding box center [112, 349] width 107 height 24
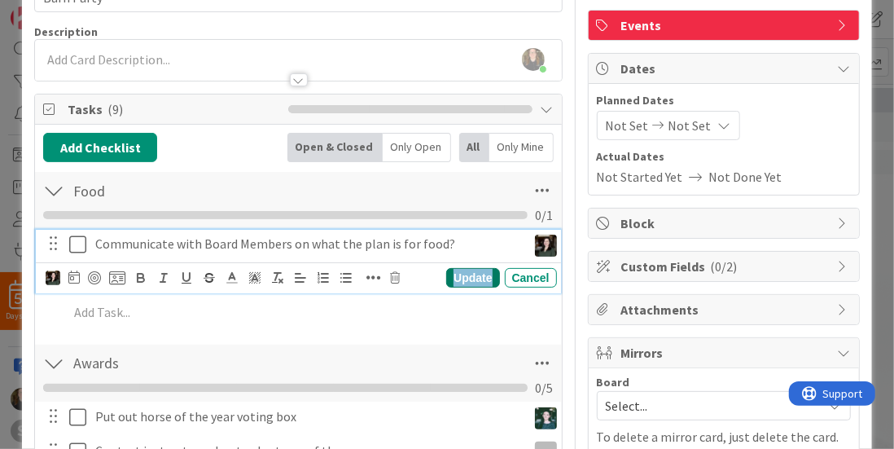
click at [480, 270] on div "Update" at bounding box center [472, 278] width 53 height 20
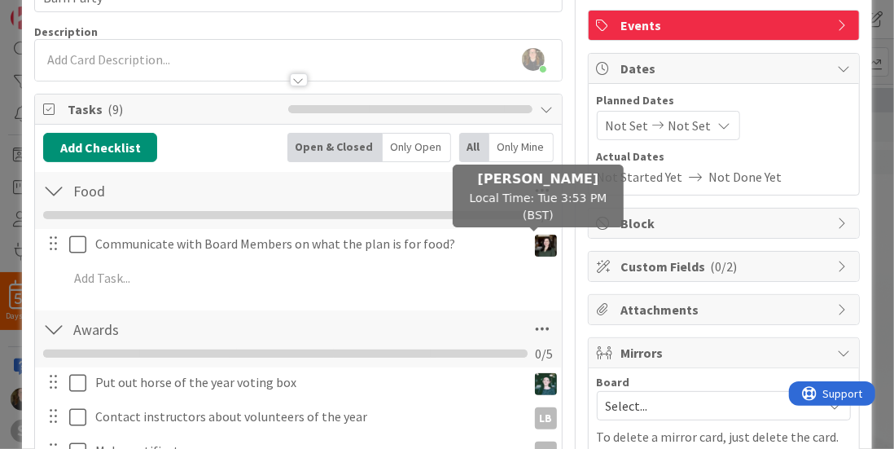
click at [535, 240] on img at bounding box center [546, 246] width 22 height 22
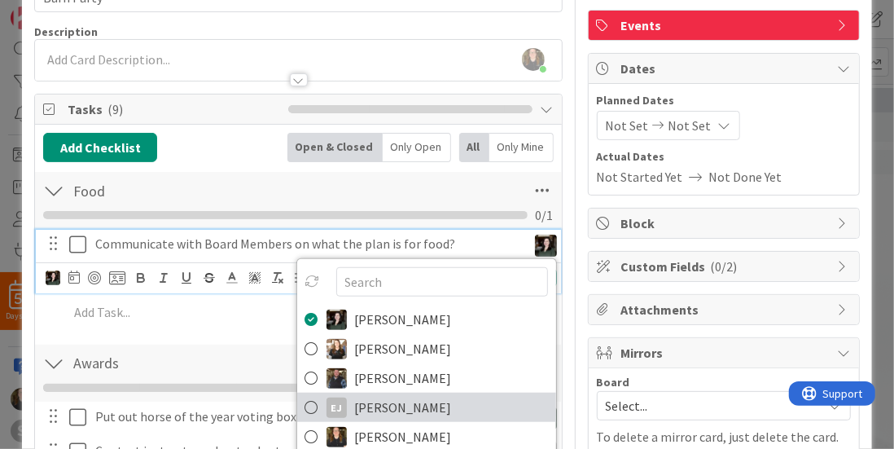
click at [305, 399] on icon at bounding box center [311, 407] width 13 height 24
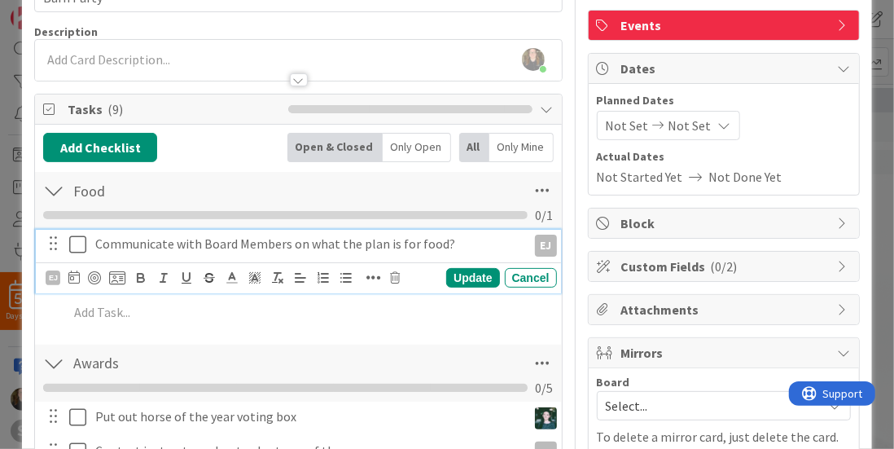
click at [527, 243] on div "EJ Angela Bartlett Brittany Ferrell Chris Cannon EJ Emily Justus Kara Price Kay…" at bounding box center [542, 244] width 30 height 29
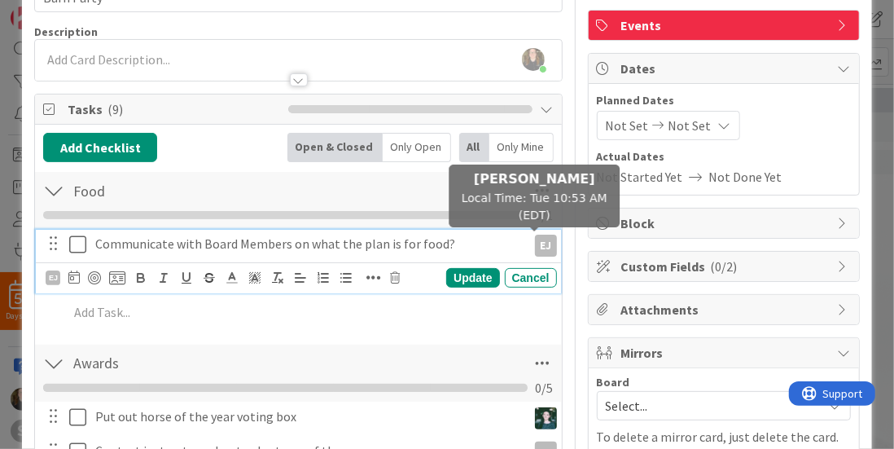
click at [536, 239] on div "EJ" at bounding box center [546, 246] width 22 height 22
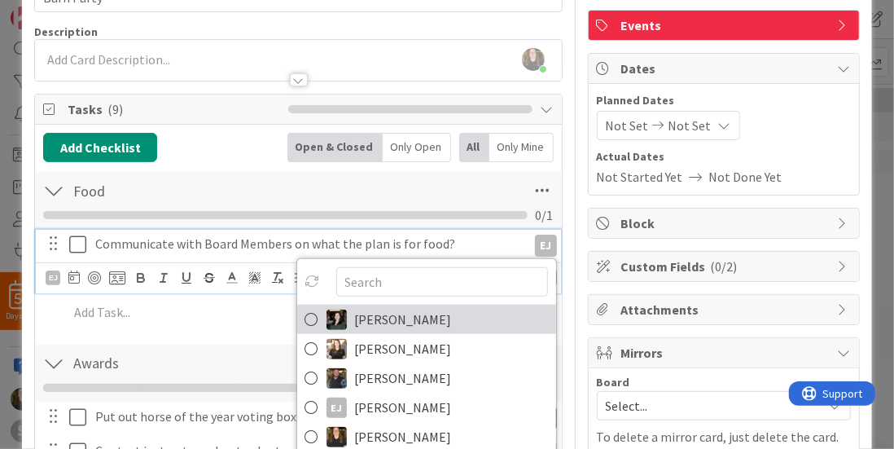
click at [355, 317] on span "Angela Bartlett" at bounding box center [403, 319] width 97 height 24
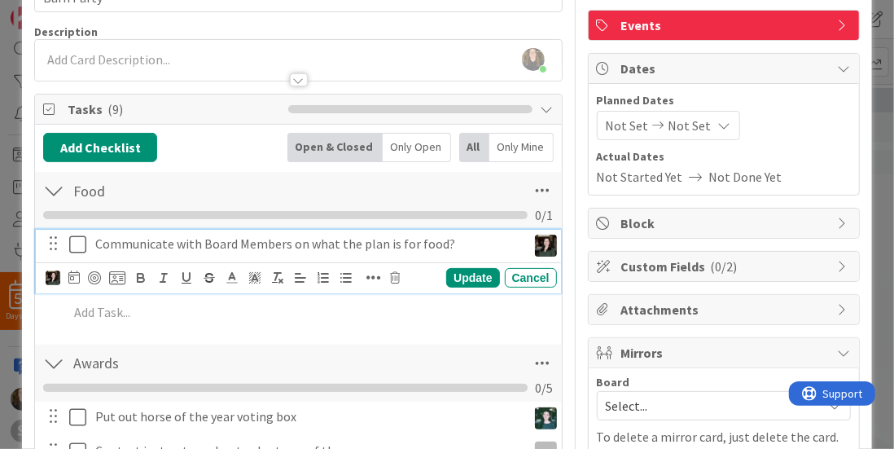
click at [440, 295] on div "Communicate with Board Members on what the plan is for food? Angela Bartlett Br…" at bounding box center [298, 281] width 510 height 104
click at [202, 235] on p "Communicate with Board Members on what the plan is for food?" at bounding box center [307, 244] width 425 height 19
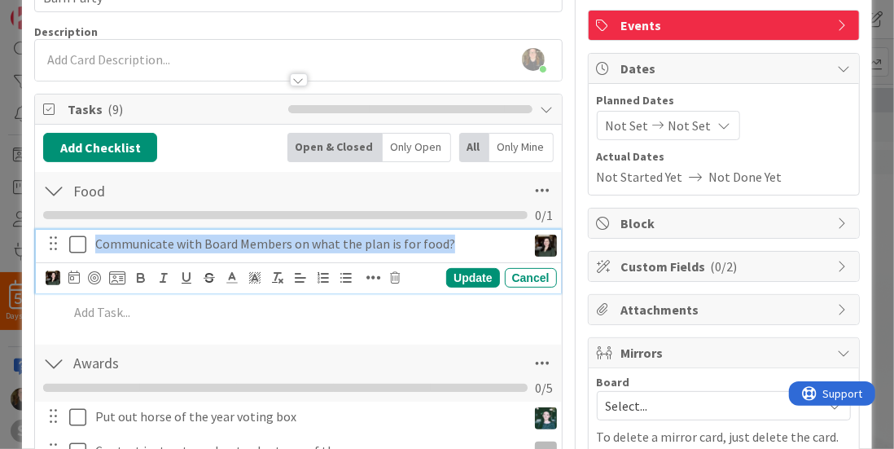
drag, startPoint x: 462, startPoint y: 252, endPoint x: 80, endPoint y: 229, distance: 382.6
click at [80, 230] on div "Communicate with Board Members on what the plan is for food? Angela Bartlett Br…" at bounding box center [299, 244] width 514 height 29
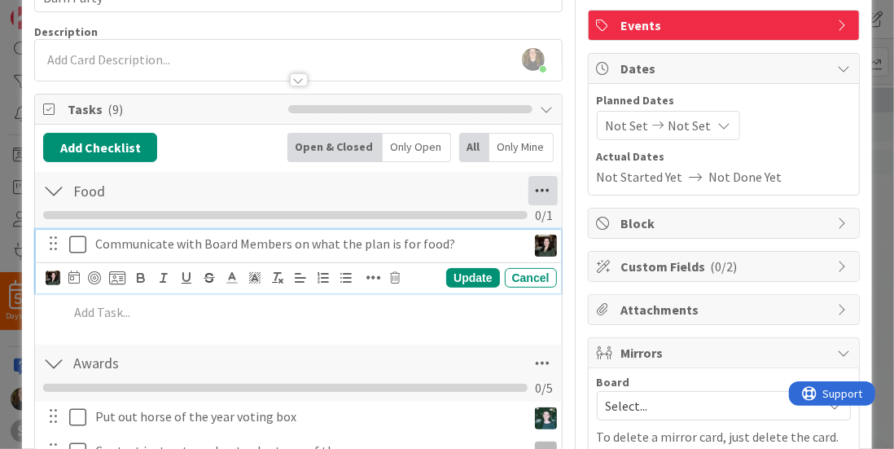
click at [533, 183] on icon at bounding box center [542, 190] width 29 height 29
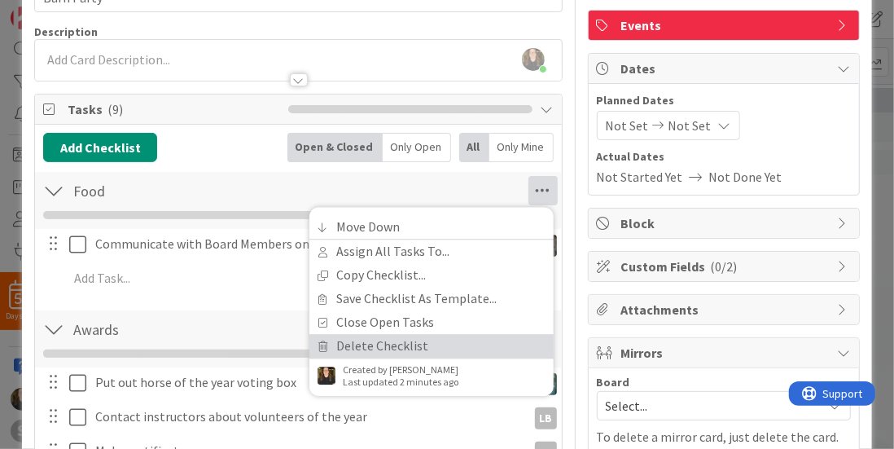
click at [415, 341] on link "Delete Checklist" at bounding box center [431, 346] width 244 height 24
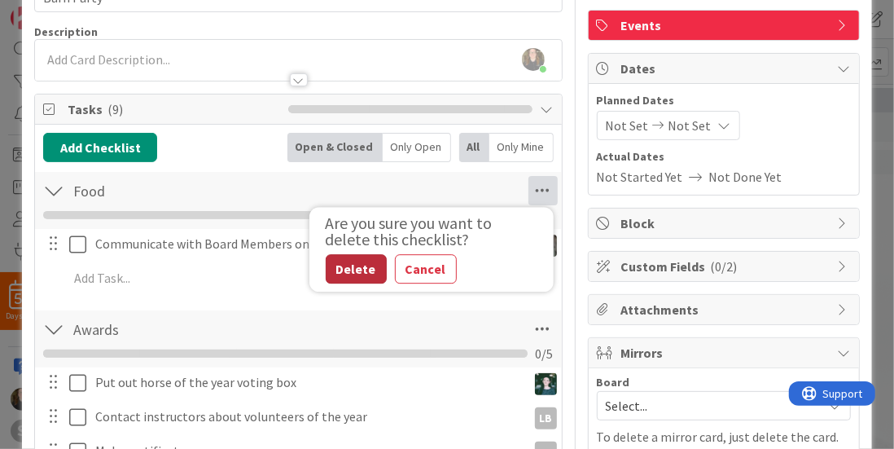
click at [333, 271] on button "Delete" at bounding box center [356, 268] width 61 height 29
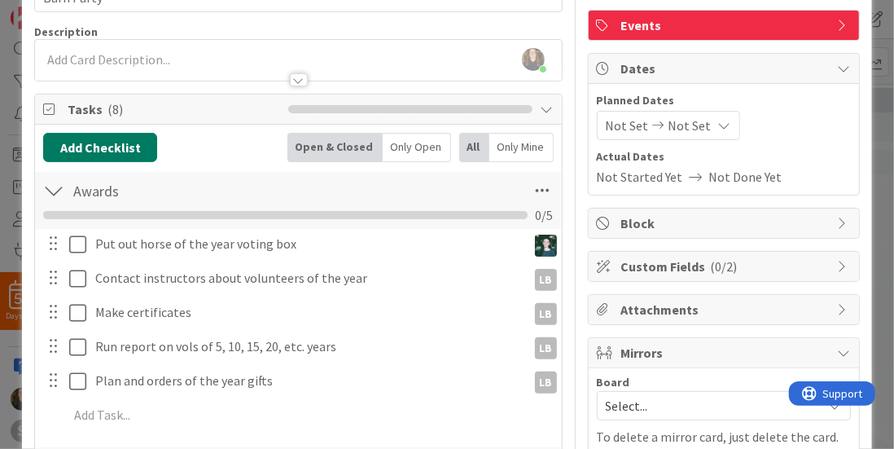
click at [115, 147] on button "Add Checklist" at bounding box center [100, 147] width 114 height 29
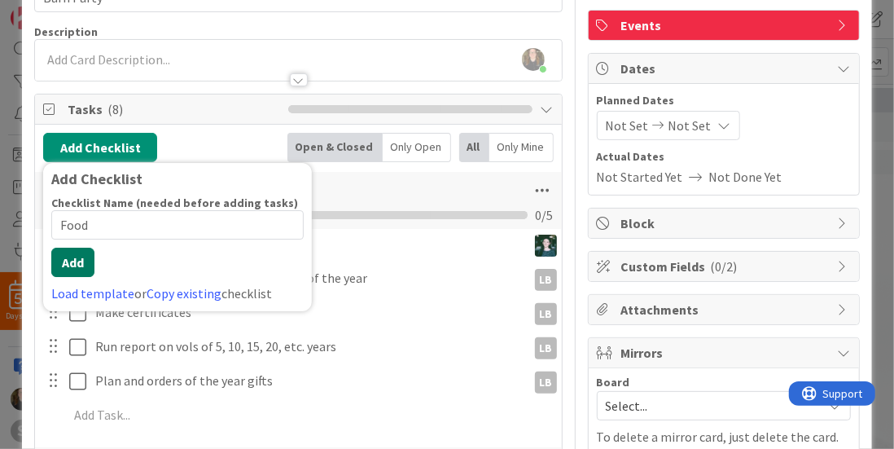
type input "Food"
click at [69, 257] on button "Add" at bounding box center [72, 262] width 43 height 29
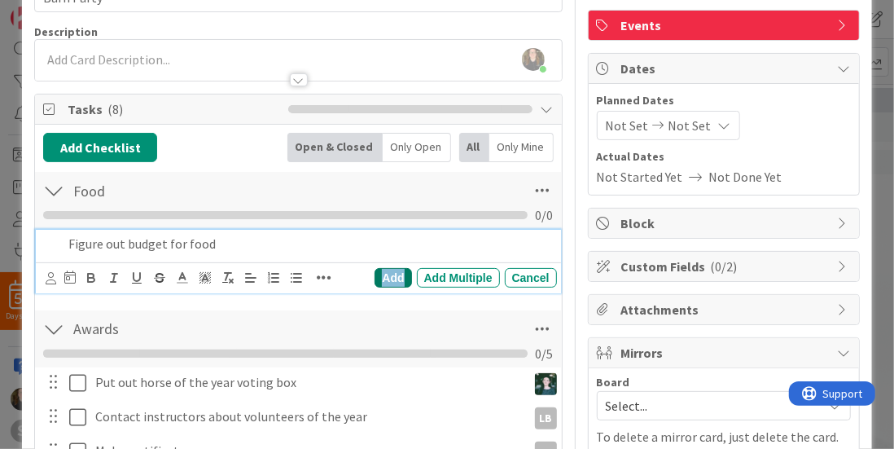
click at [386, 268] on div "Add" at bounding box center [393, 278] width 37 height 20
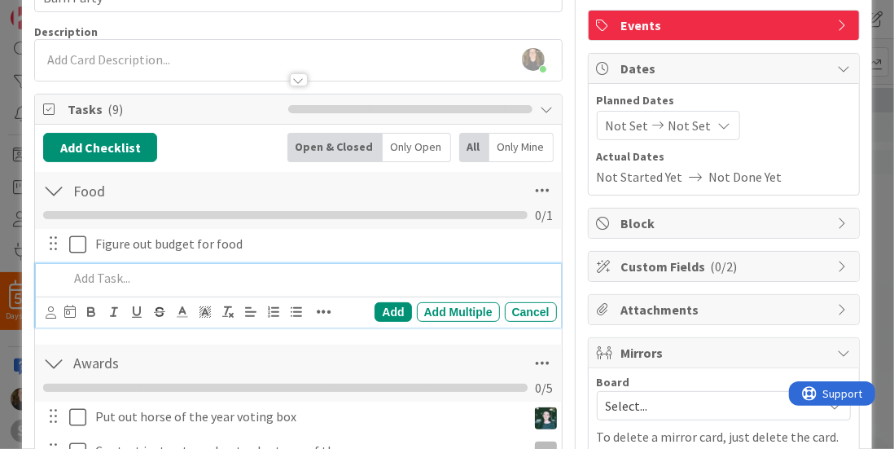
click at [165, 281] on p at bounding box center [308, 278] width 481 height 19
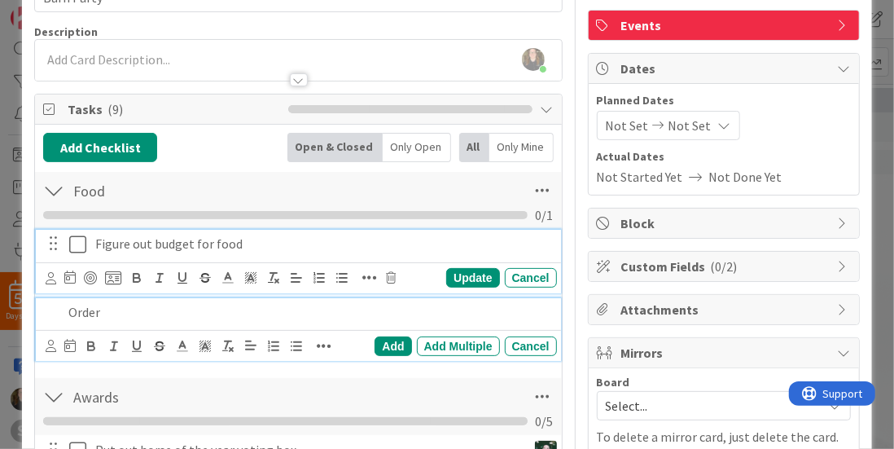
scroll to position [140, 0]
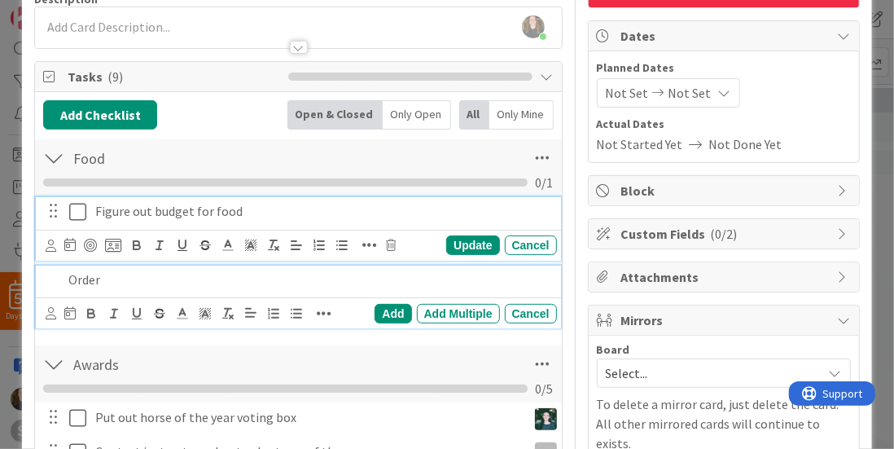
click at [76, 242] on div "Figure out budget for food Update Cancel" at bounding box center [298, 229] width 524 height 64
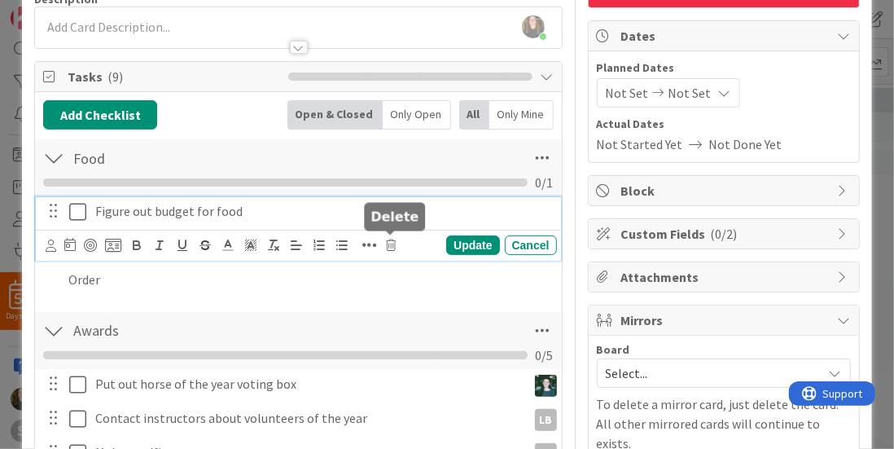
click at [392, 243] on icon at bounding box center [391, 244] width 10 height 11
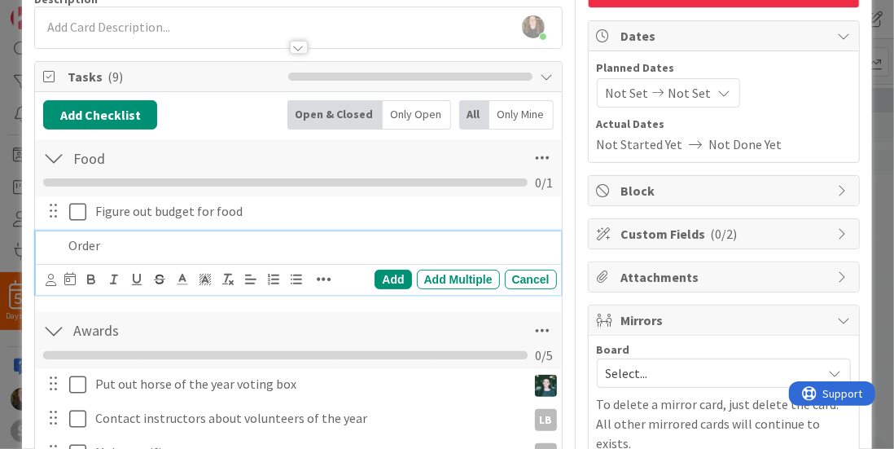
click at [138, 239] on p "Order" at bounding box center [308, 245] width 481 height 19
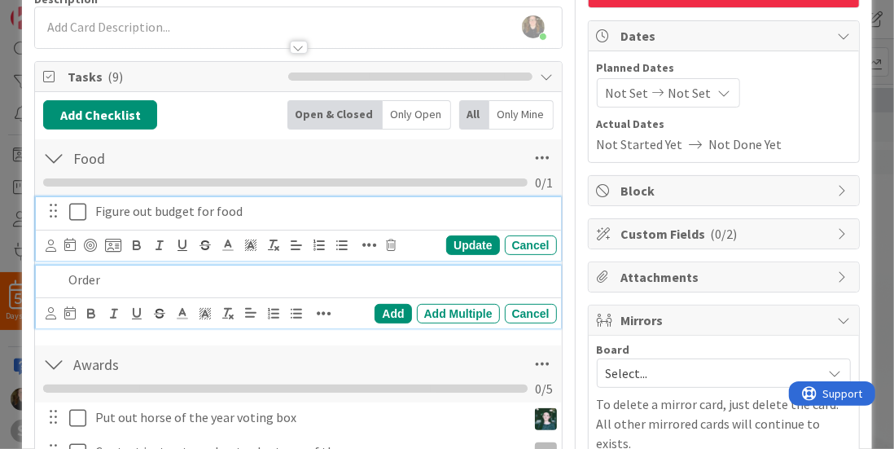
click at [423, 207] on p "Figure out budget for food" at bounding box center [322, 211] width 455 height 19
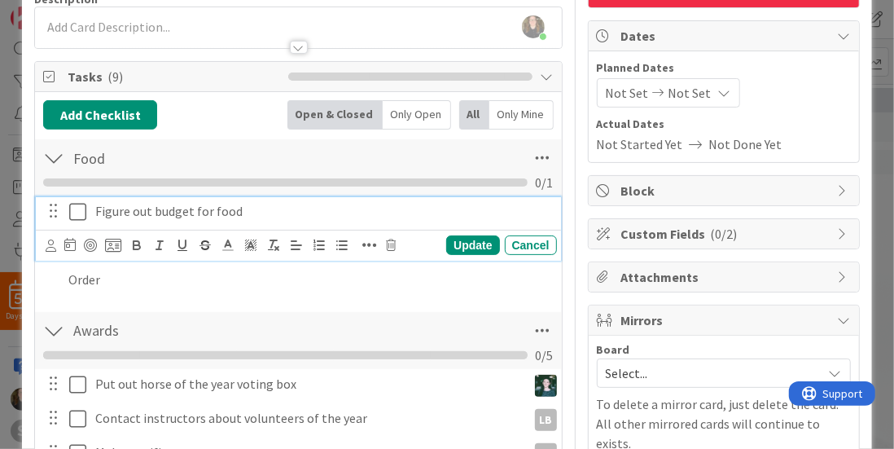
click at [399, 242] on div "Are you sure you want to delete this task? Delete Cancel Update Cancel" at bounding box center [301, 246] width 511 height 22
click at [392, 242] on icon at bounding box center [391, 244] width 10 height 11
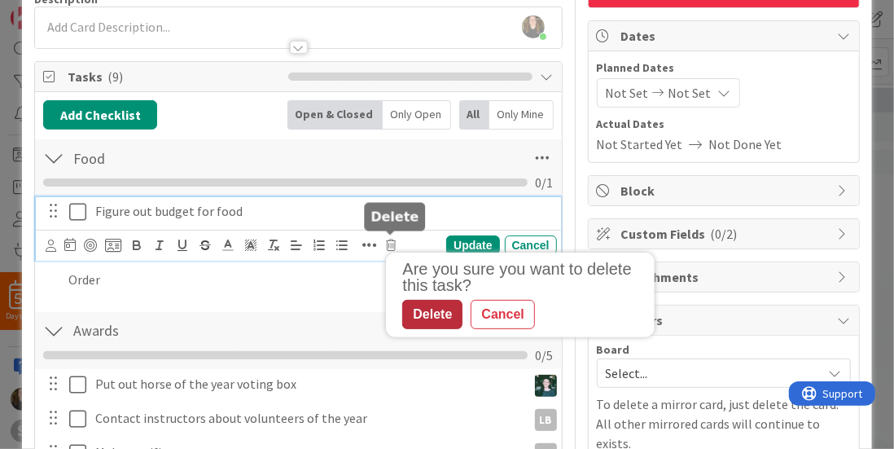
click at [412, 314] on div "Delete" at bounding box center [432, 314] width 60 height 29
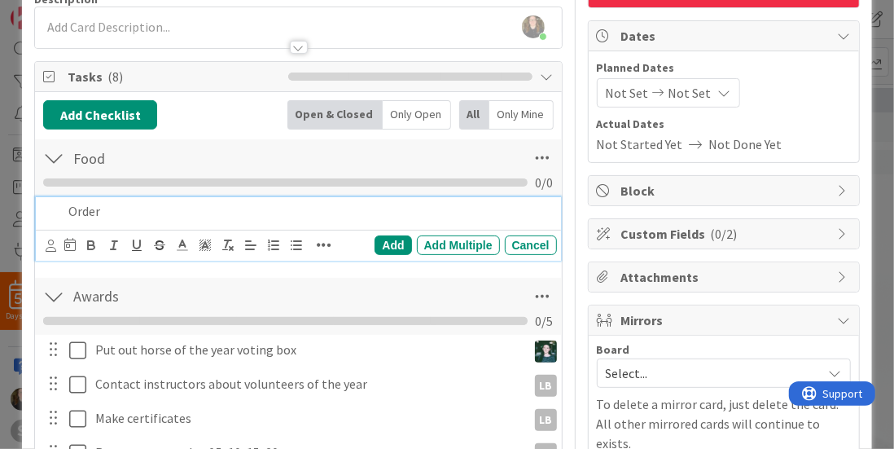
click at [185, 213] on p "Order" at bounding box center [308, 211] width 481 height 19
click at [99, 209] on p "Order $1,125" at bounding box center [308, 211] width 481 height 19
click at [238, 206] on p "Plan and order food - $1,125" at bounding box center [308, 211] width 481 height 19
click at [391, 239] on div "Add" at bounding box center [393, 245] width 37 height 20
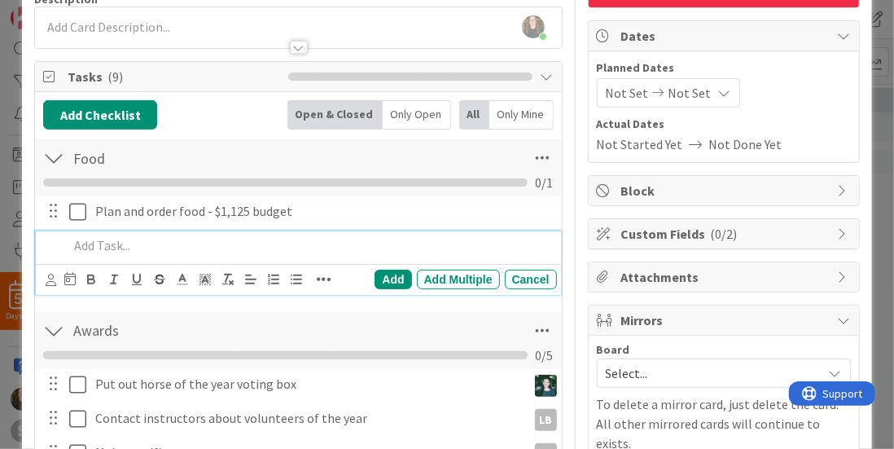
click at [156, 248] on p at bounding box center [308, 245] width 481 height 19
click at [379, 278] on div "Add" at bounding box center [393, 280] width 37 height 20
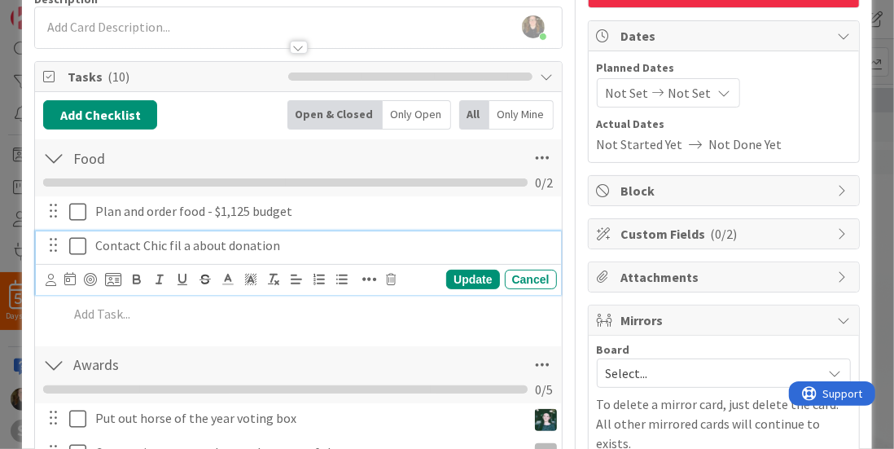
click at [336, 236] on p "Contact Chic fil a about donation" at bounding box center [322, 245] width 455 height 19
click at [50, 279] on icon at bounding box center [51, 280] width 11 height 12
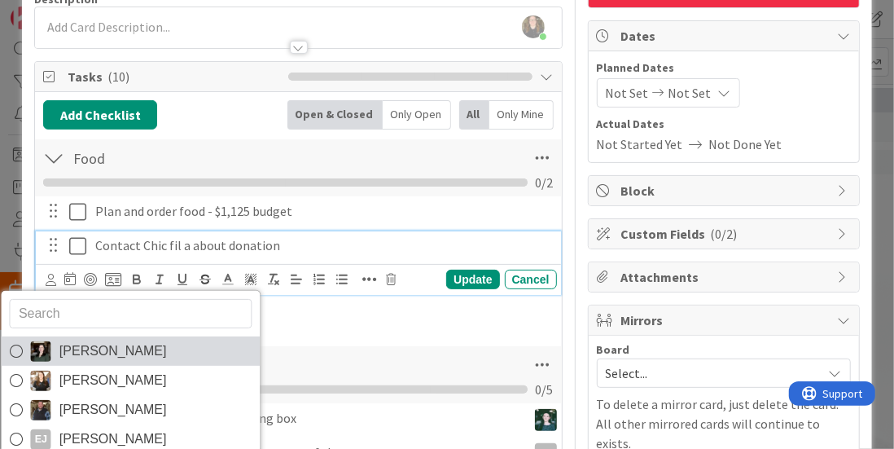
click at [59, 343] on span "Angela Bartlett" at bounding box center [112, 351] width 107 height 24
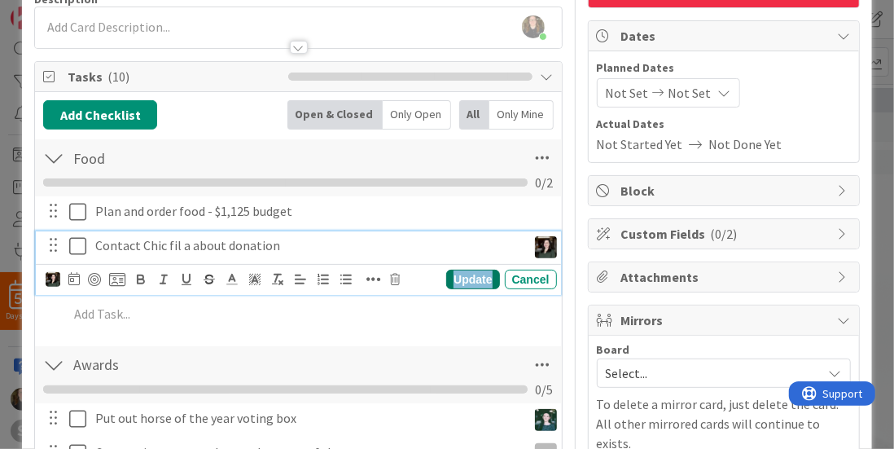
click at [459, 270] on div "Update" at bounding box center [472, 280] width 53 height 20
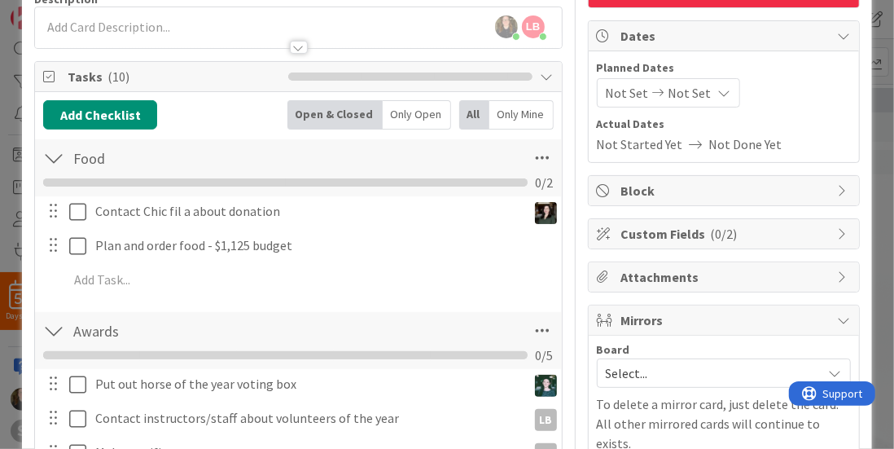
click at [252, 257] on div "Contact Chic fil a about donation Angela Bartlett Brittany Ferrell Chris Cannon…" at bounding box center [298, 248] width 510 height 104
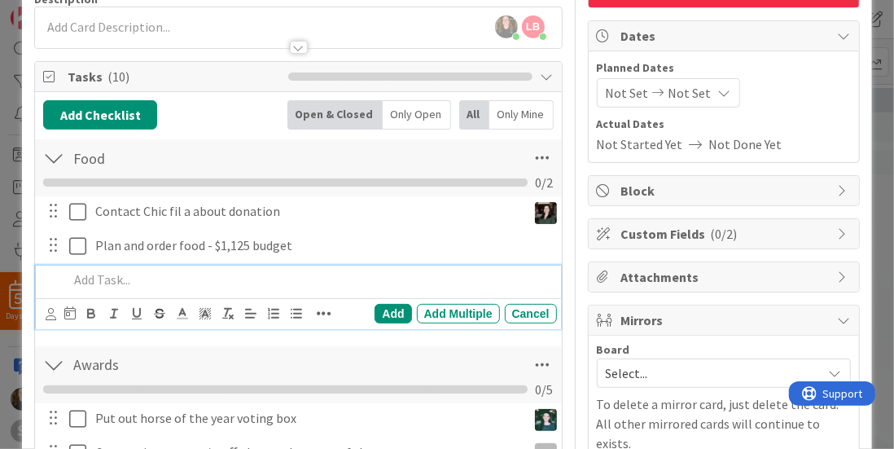
click at [249, 270] on p at bounding box center [308, 279] width 481 height 19
click at [66, 275] on div "Insomnia Cookies" at bounding box center [309, 279] width 494 height 29
click at [49, 311] on icon at bounding box center [51, 314] width 11 height 12
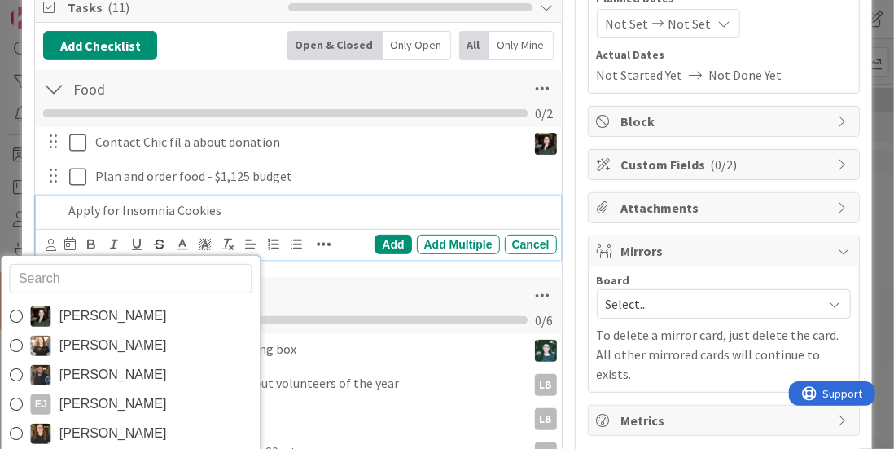
scroll to position [349, 0]
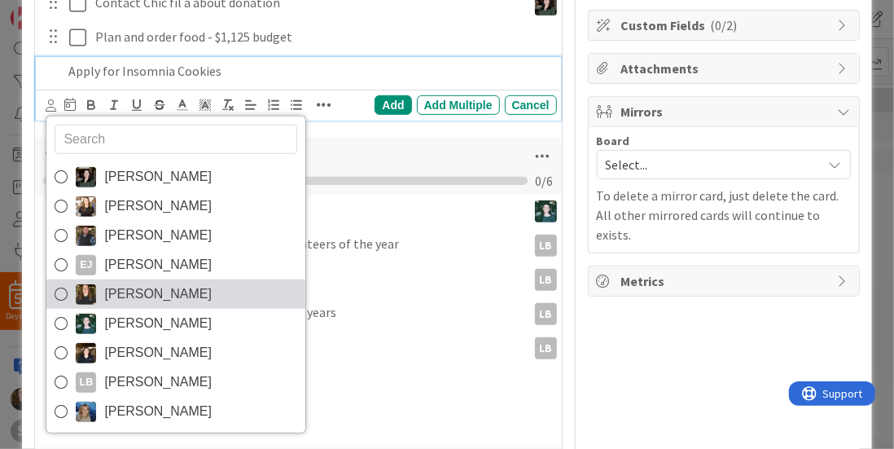
click at [135, 286] on span "Kara Price" at bounding box center [157, 294] width 107 height 24
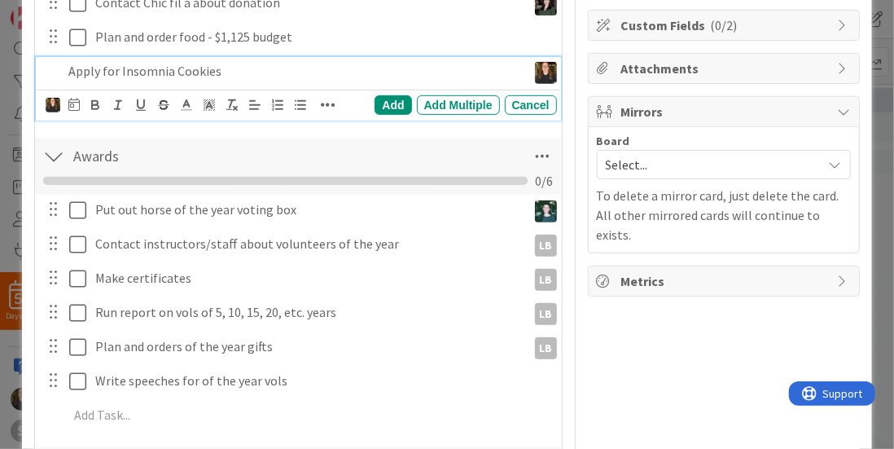
scroll to position [282, 0]
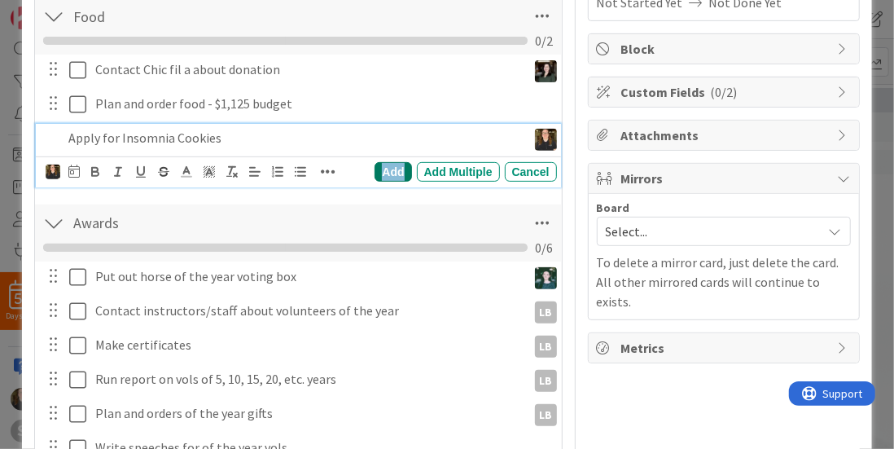
click at [377, 164] on div "Add" at bounding box center [393, 172] width 37 height 20
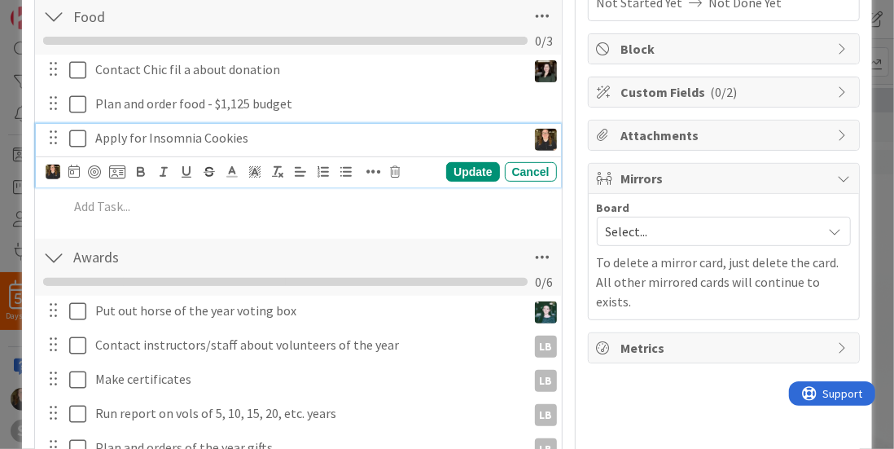
click at [271, 129] on p "Apply for Insomnia Cookies" at bounding box center [307, 138] width 425 height 19
click at [486, 144] on div "Apply for Insomnia Cookies" at bounding box center [308, 138] width 438 height 29
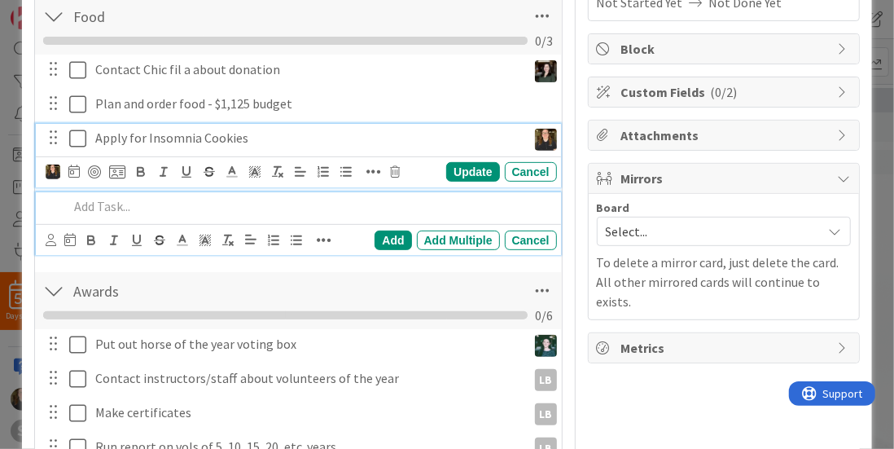
click at [121, 206] on p at bounding box center [308, 206] width 481 height 19
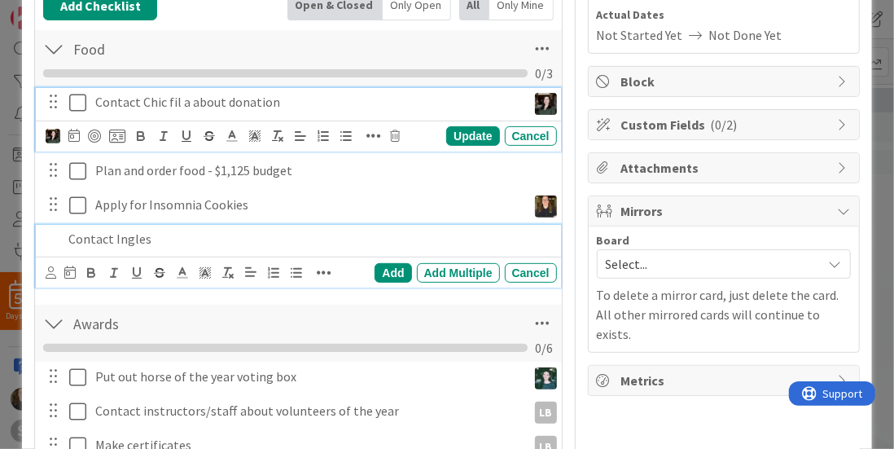
click at [222, 98] on div "Contact Chic fil a about donation Angela Bartlett Brittany Ferrell Chris Cannon…" at bounding box center [298, 120] width 524 height 64
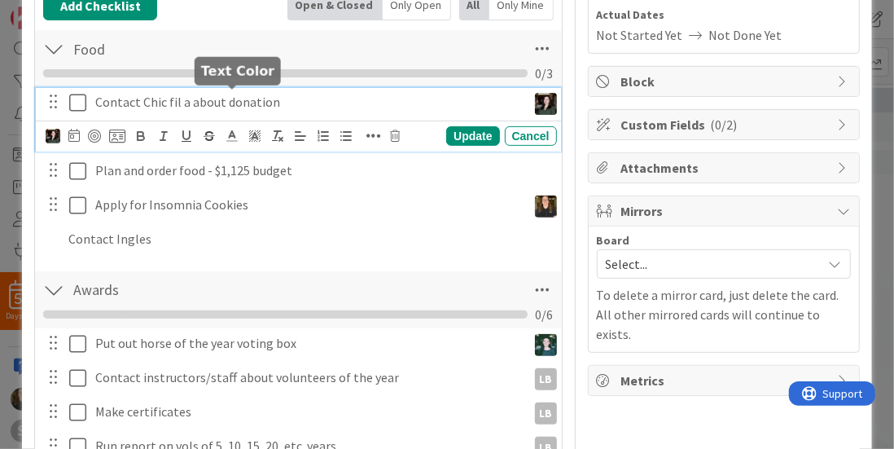
scroll to position [282, 0]
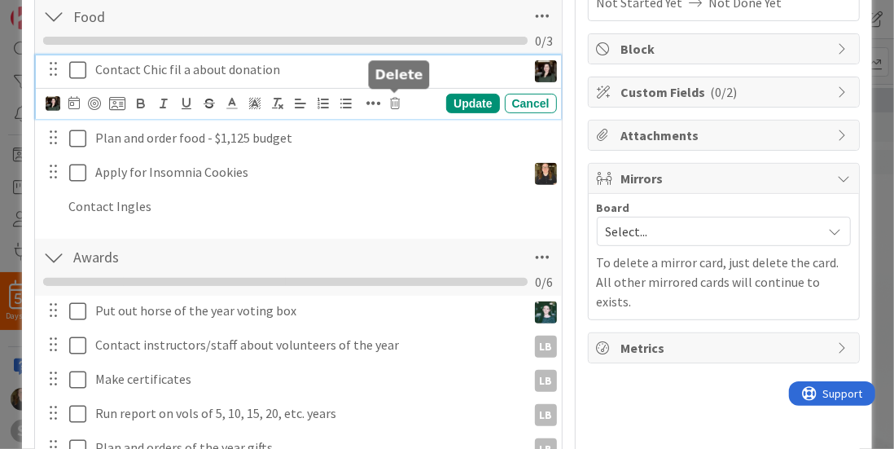
click at [394, 103] on icon at bounding box center [395, 103] width 10 height 11
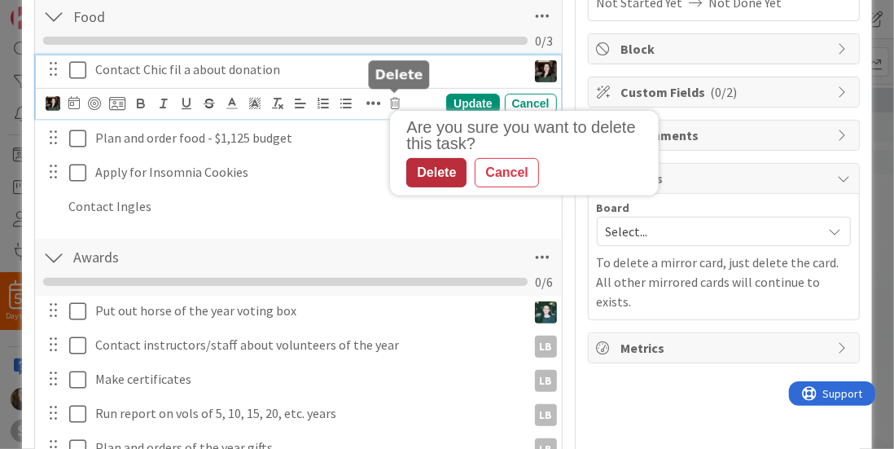
click at [436, 162] on div "Delete" at bounding box center [436, 172] width 60 height 29
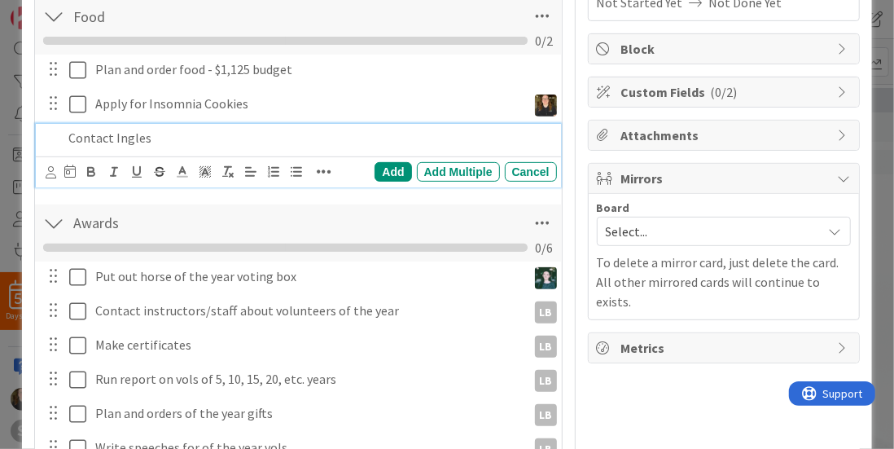
click at [173, 138] on p "Contact Ingles" at bounding box center [308, 138] width 481 height 19
click at [383, 168] on div "Add" at bounding box center [393, 172] width 37 height 20
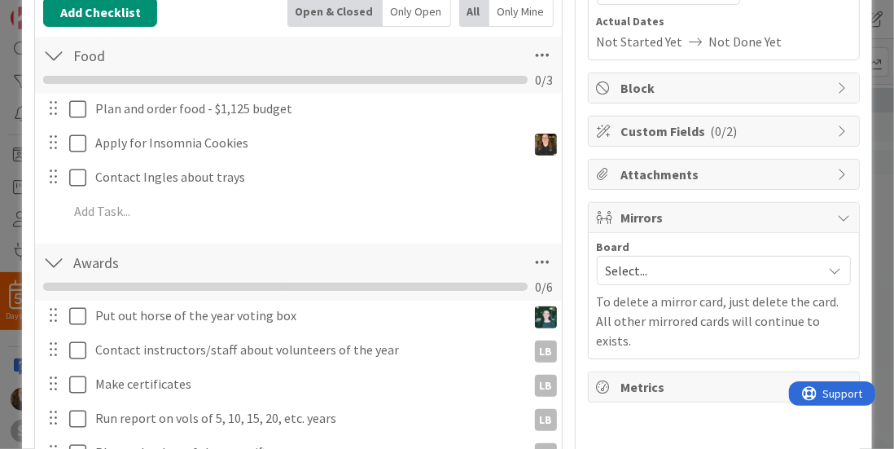
scroll to position [244, 0]
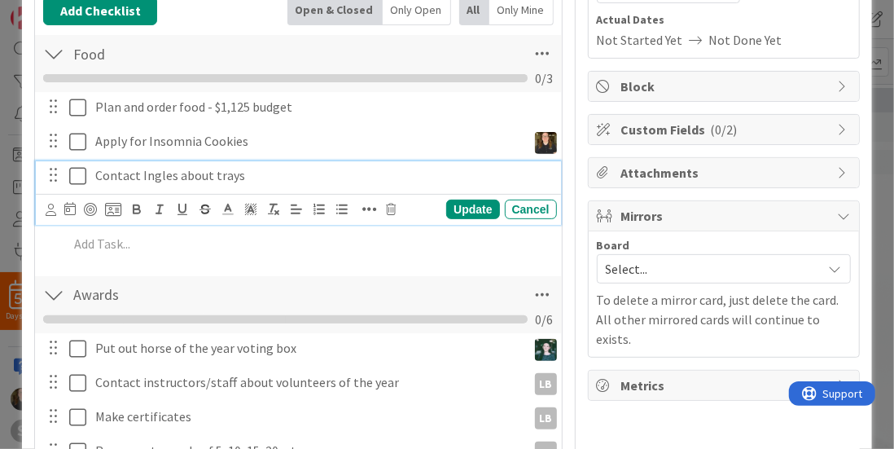
click at [316, 178] on p "Contact Ingles about trays" at bounding box center [322, 175] width 455 height 19
click at [53, 206] on icon at bounding box center [51, 210] width 11 height 12
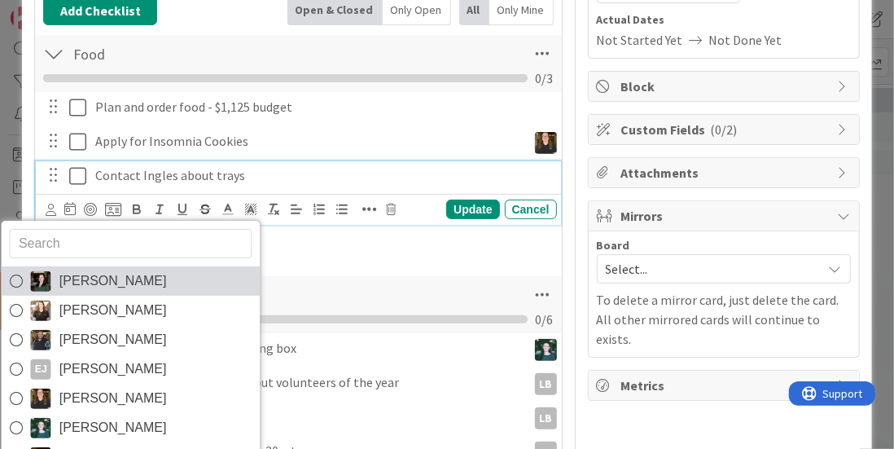
click at [77, 283] on span "Angela Bartlett" at bounding box center [112, 281] width 107 height 24
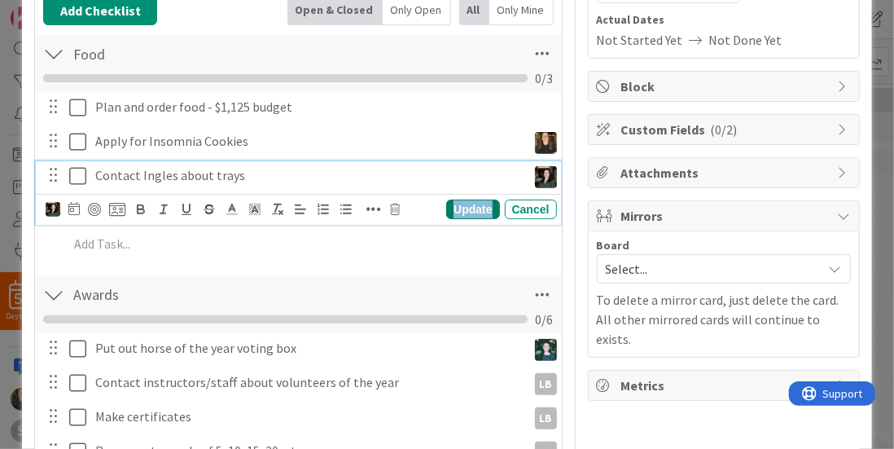
click at [480, 200] on div "Update" at bounding box center [472, 210] width 53 height 20
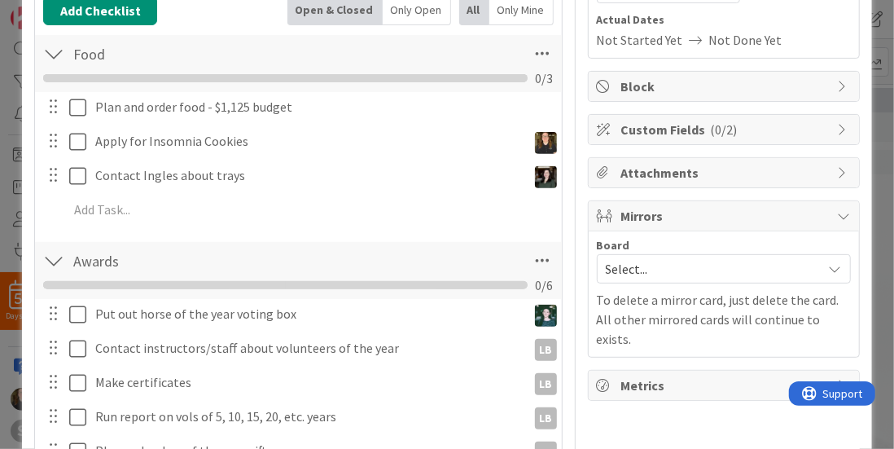
scroll to position [280, 0]
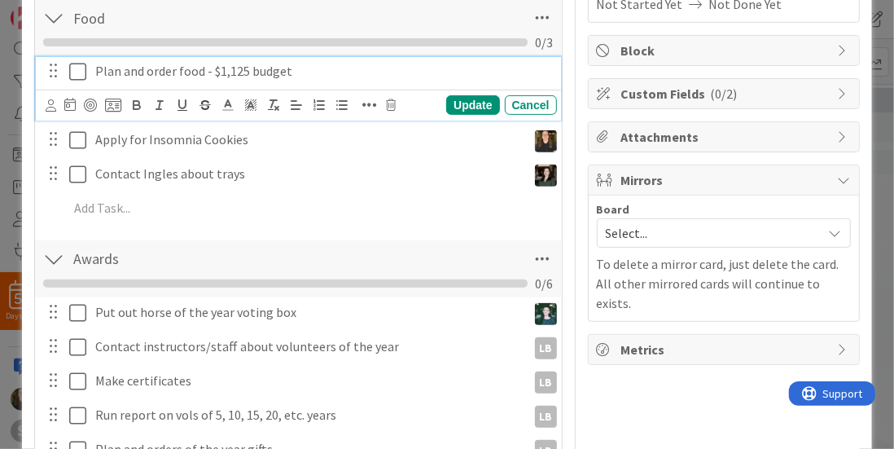
click at [367, 65] on p "Plan and order food - $1,125 budget" at bounding box center [322, 71] width 455 height 19
click at [473, 105] on div "Update" at bounding box center [472, 105] width 53 height 20
